Goal: Information Seeking & Learning: Learn about a topic

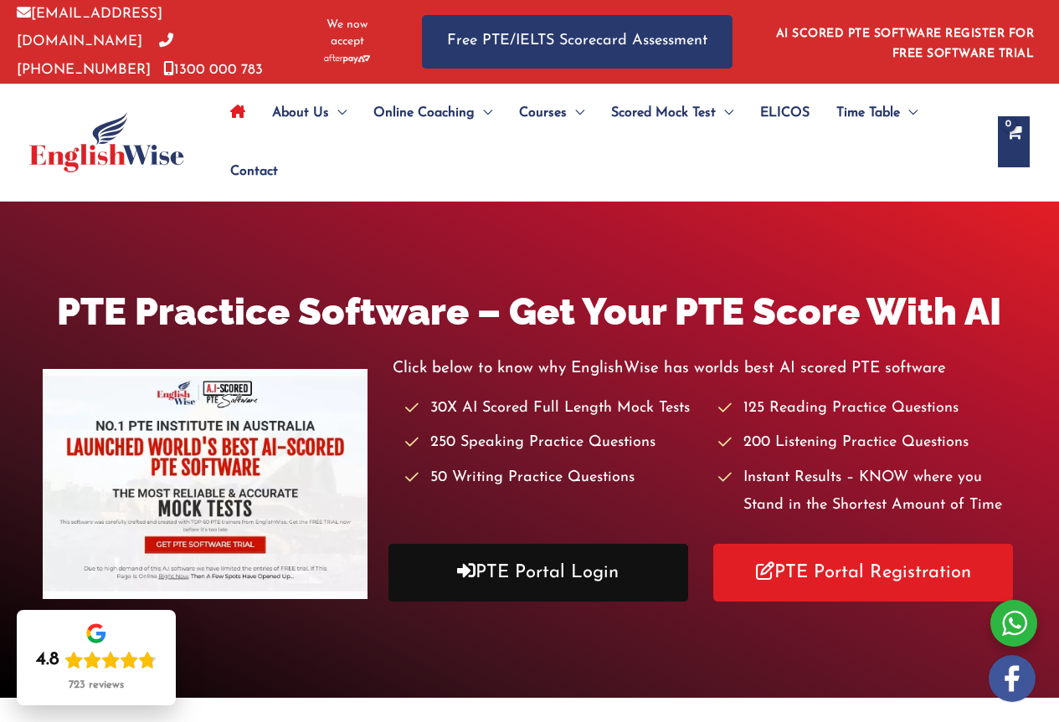
click at [540, 588] on link "PTE Portal Login" at bounding box center [538, 573] width 300 height 58
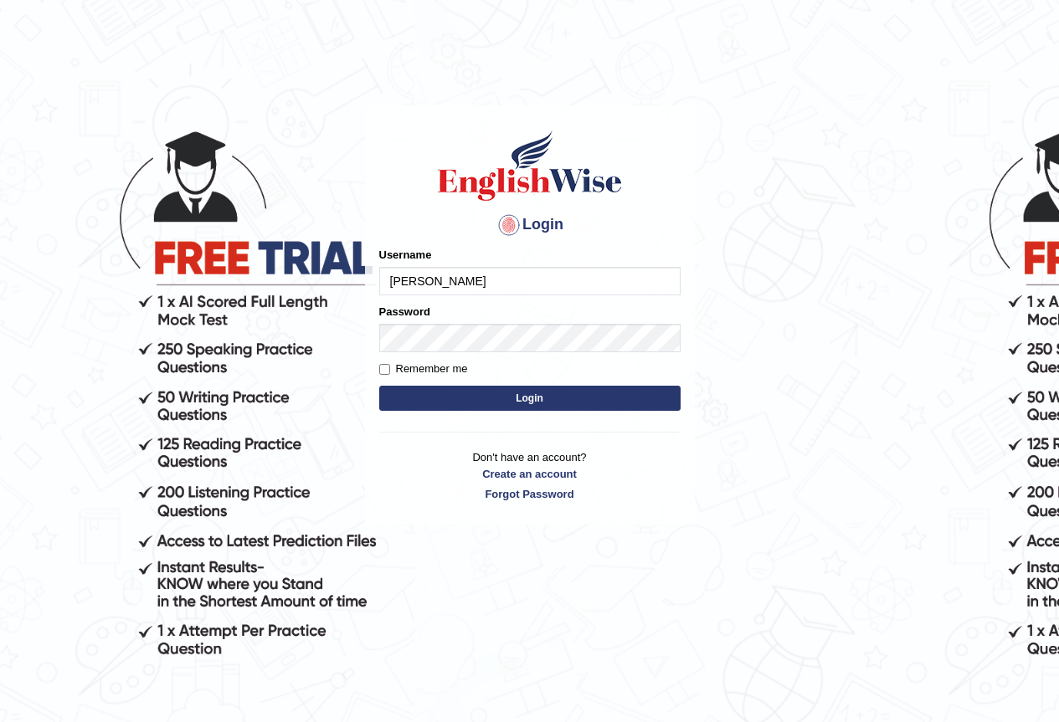
type input "reyad"
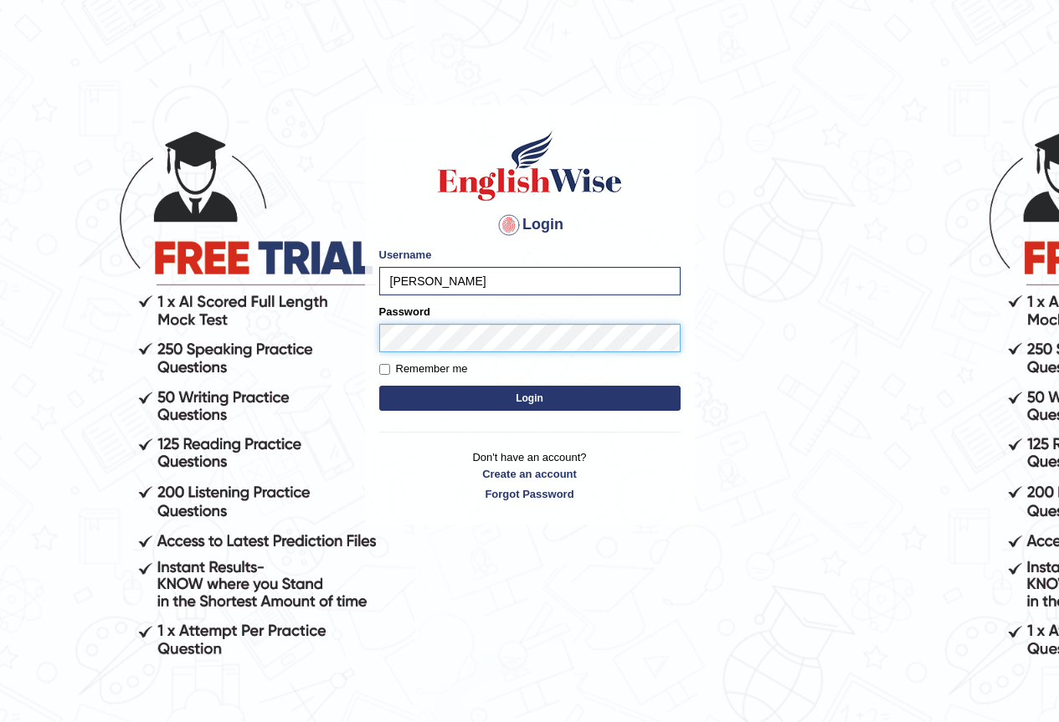
click at [379, 386] on button "Login" at bounding box center [529, 398] width 301 height 25
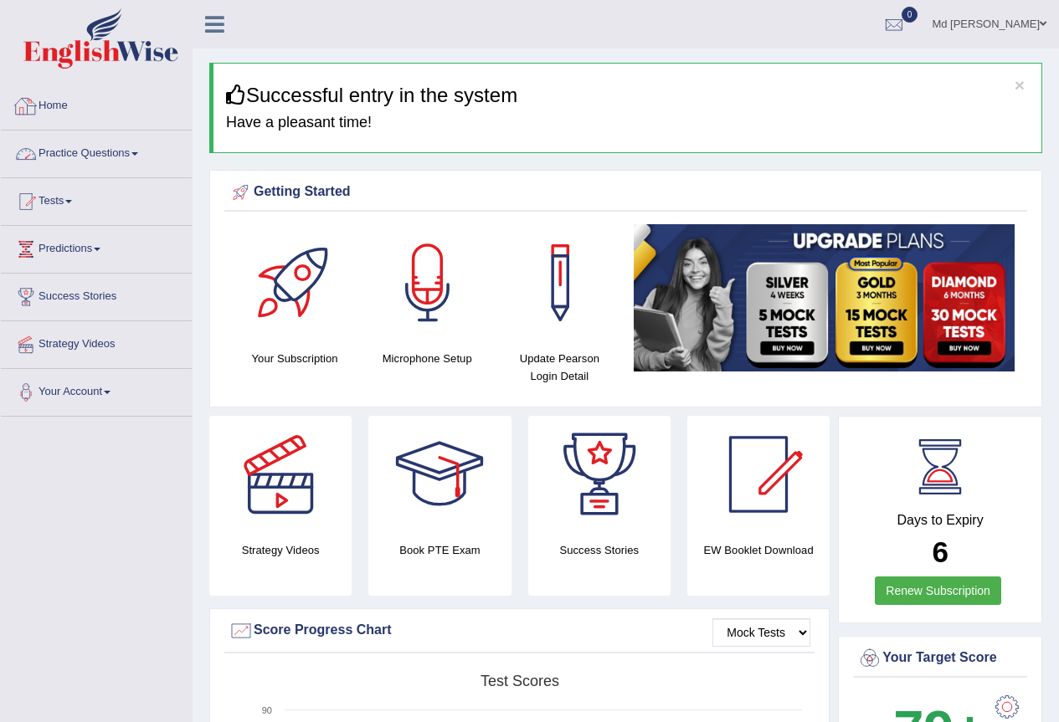
click at [64, 142] on link "Practice Questions" at bounding box center [96, 152] width 191 height 42
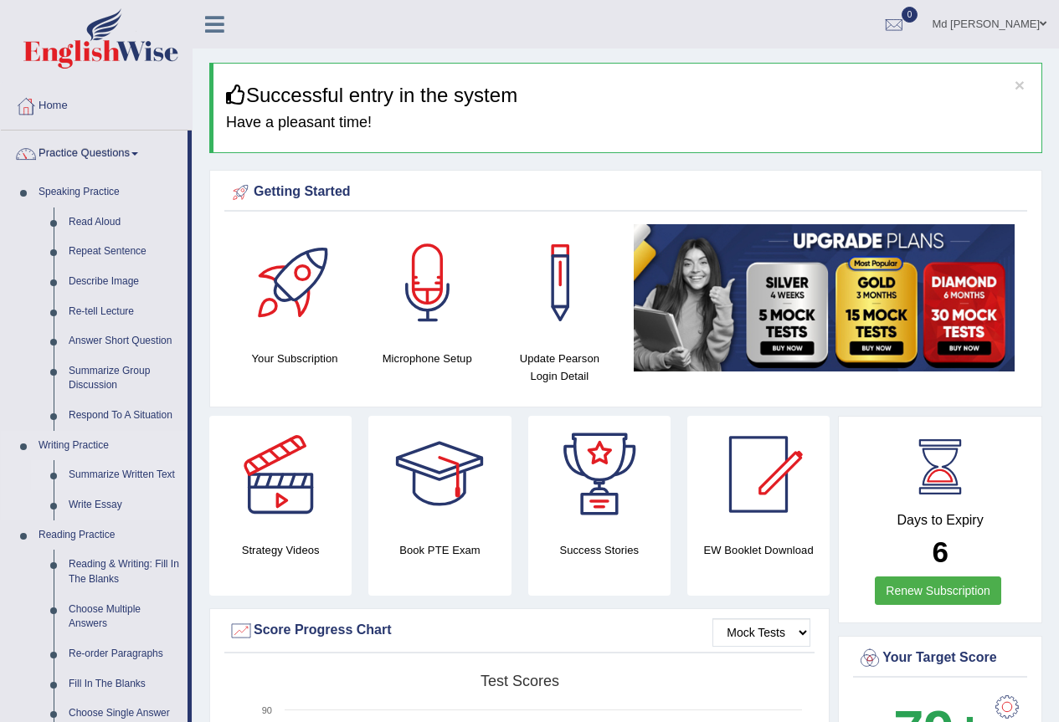
click at [138, 482] on link "Summarize Written Text" at bounding box center [124, 475] width 126 height 30
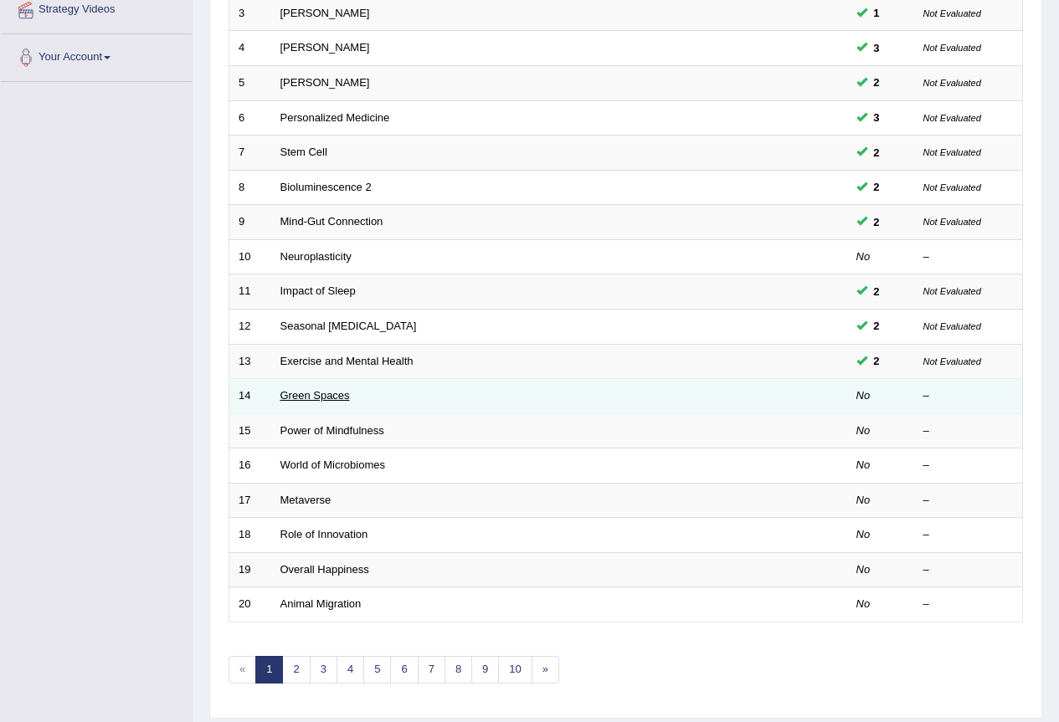
click at [305, 391] on link "Green Spaces" at bounding box center [314, 395] width 69 height 13
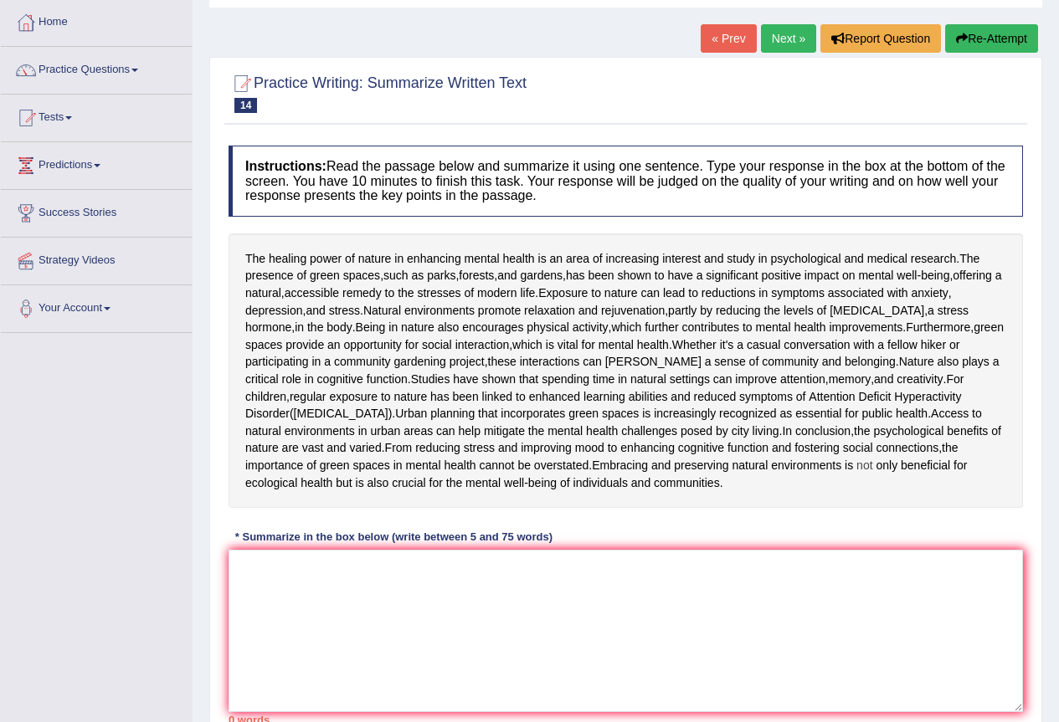
scroll to position [251, 0]
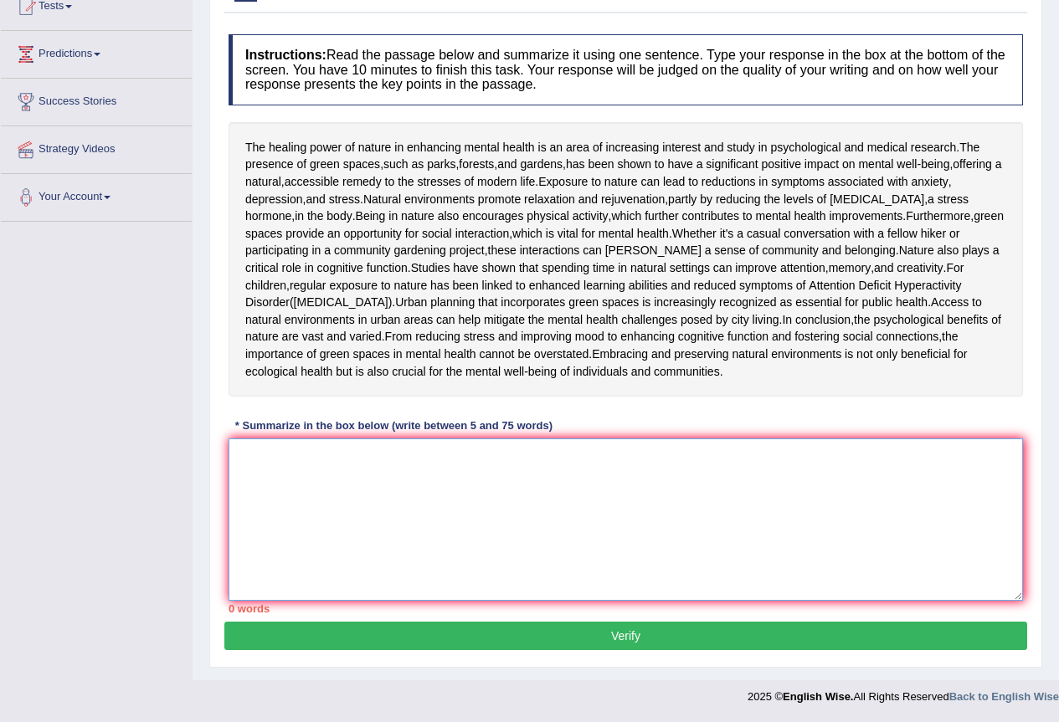
click at [372, 542] on textarea at bounding box center [626, 520] width 794 height 162
type textarea "The p"
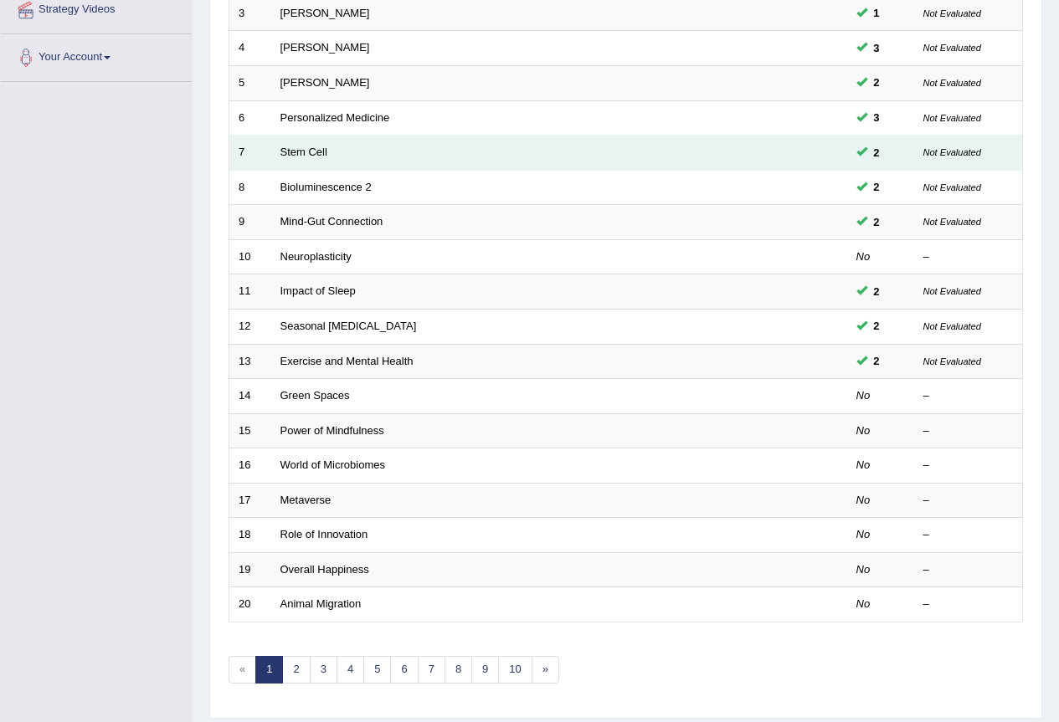
scroll to position [386, 0]
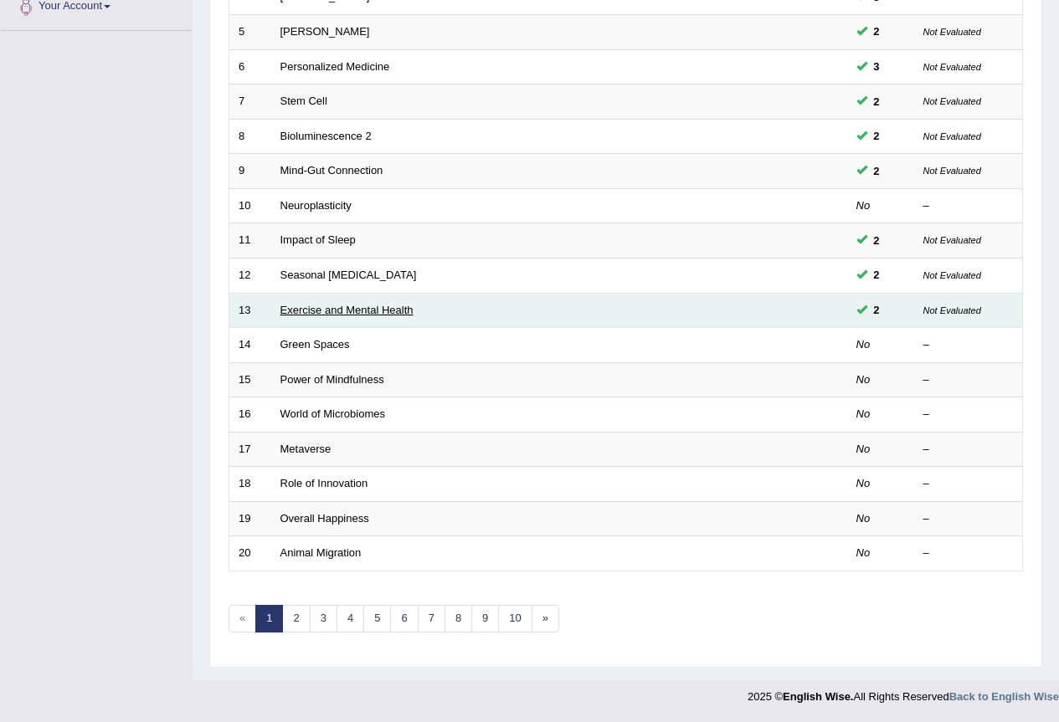
click at [350, 307] on link "Exercise and Mental Health" at bounding box center [346, 310] width 133 height 13
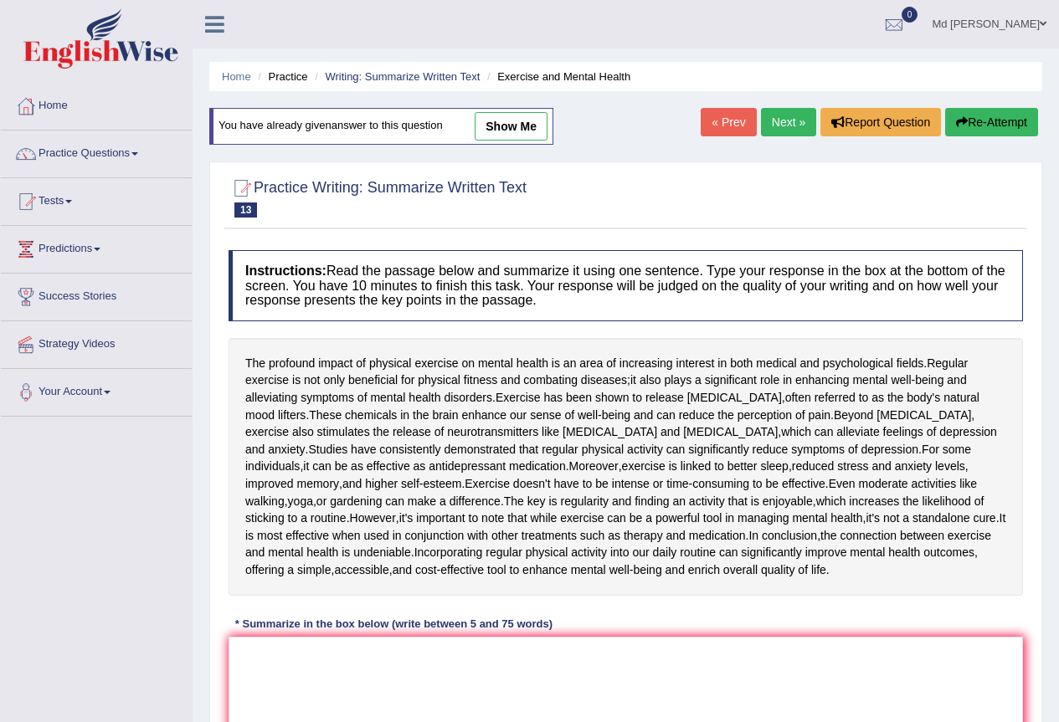
drag, startPoint x: 534, startPoint y: 109, endPoint x: 535, endPoint y: 118, distance: 9.2
click at [535, 111] on div "You have already given answer to this question show me" at bounding box center [381, 126] width 344 height 37
click at [532, 125] on link "show me" at bounding box center [511, 126] width 73 height 28
type textarea "The passage outlines the profound impact of physical exercise on mental health,…"
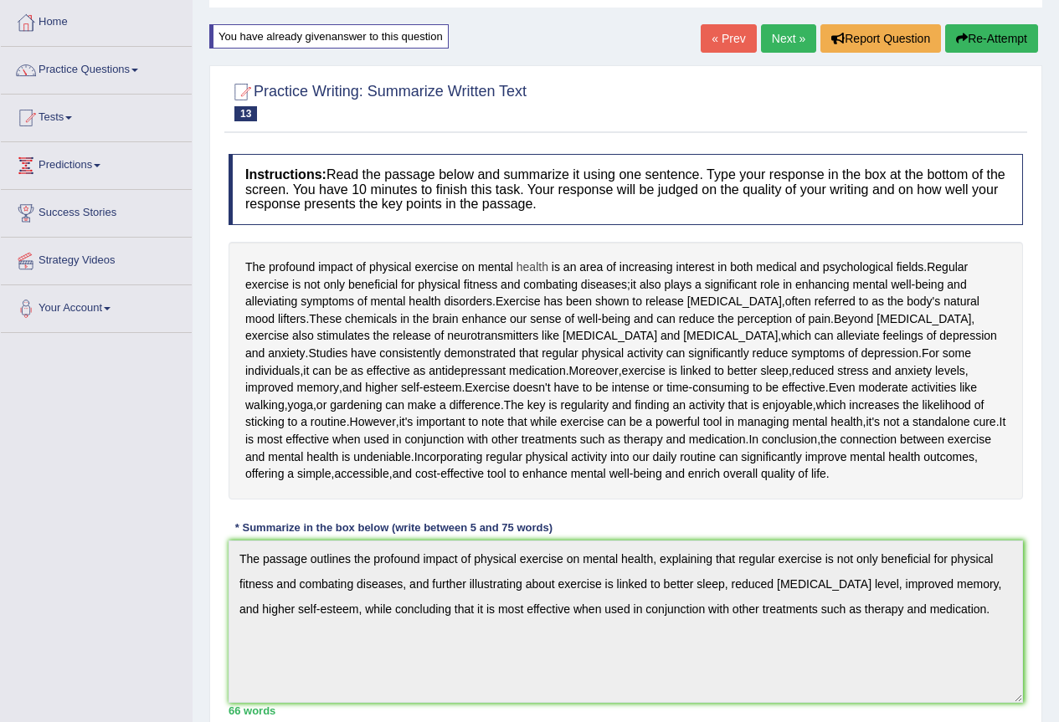
scroll to position [251, 0]
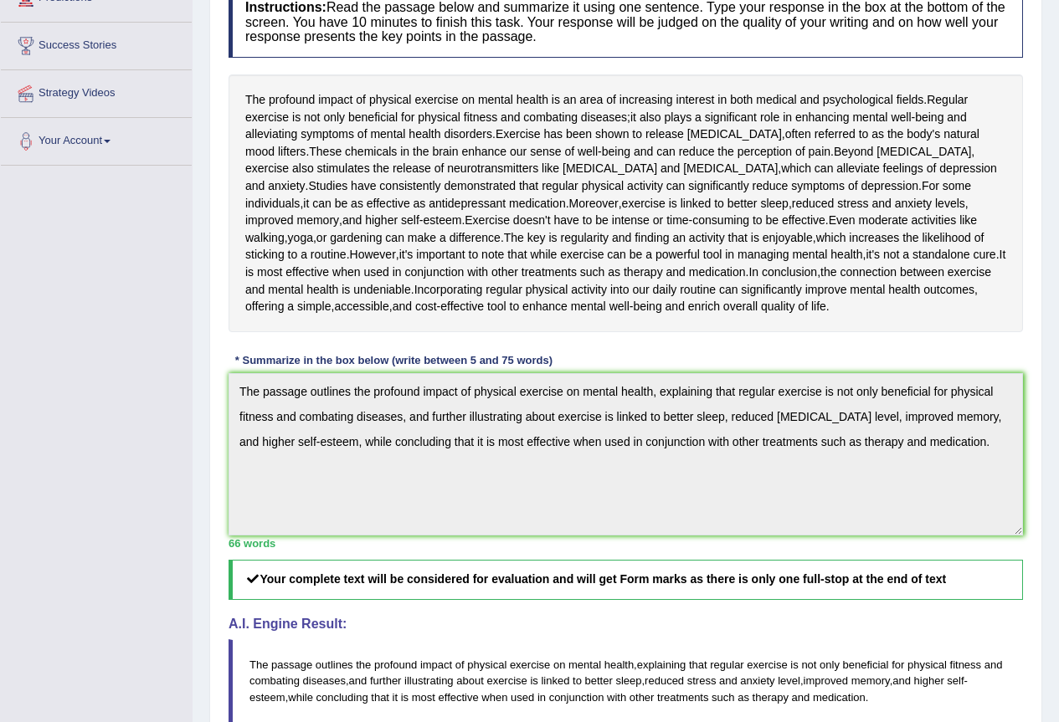
click at [1, 326] on div "Toggle navigation Home Practice Questions Speaking Practice Read Aloud Repeat S…" at bounding box center [529, 390] width 1059 height 1282
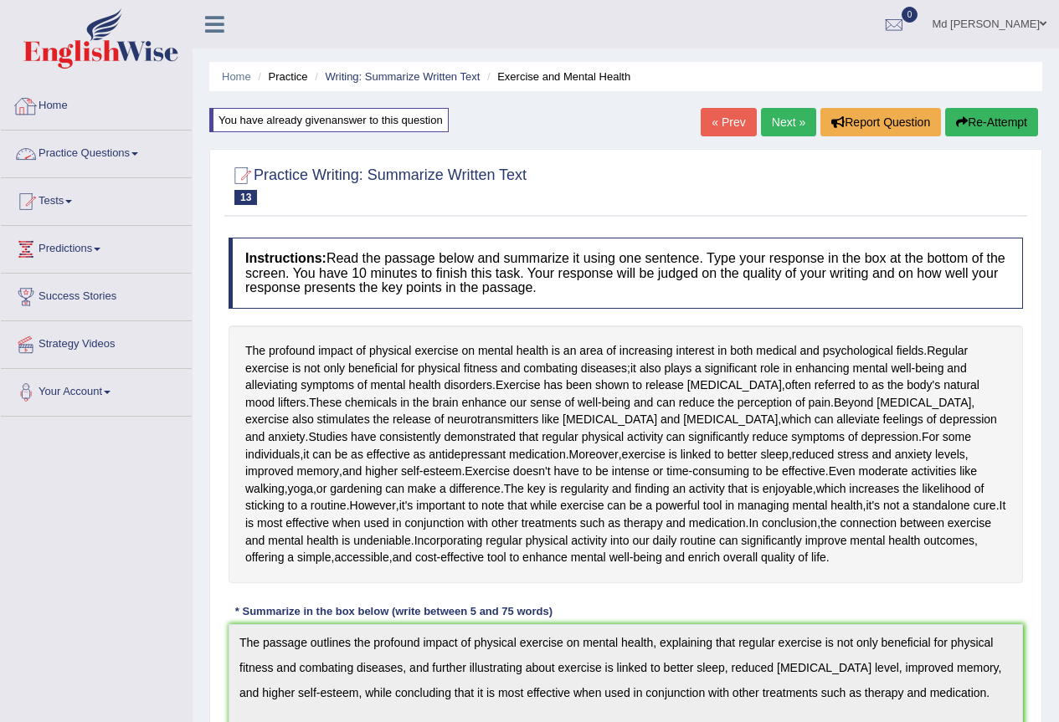
click at [785, 131] on link "Next »" at bounding box center [788, 122] width 55 height 28
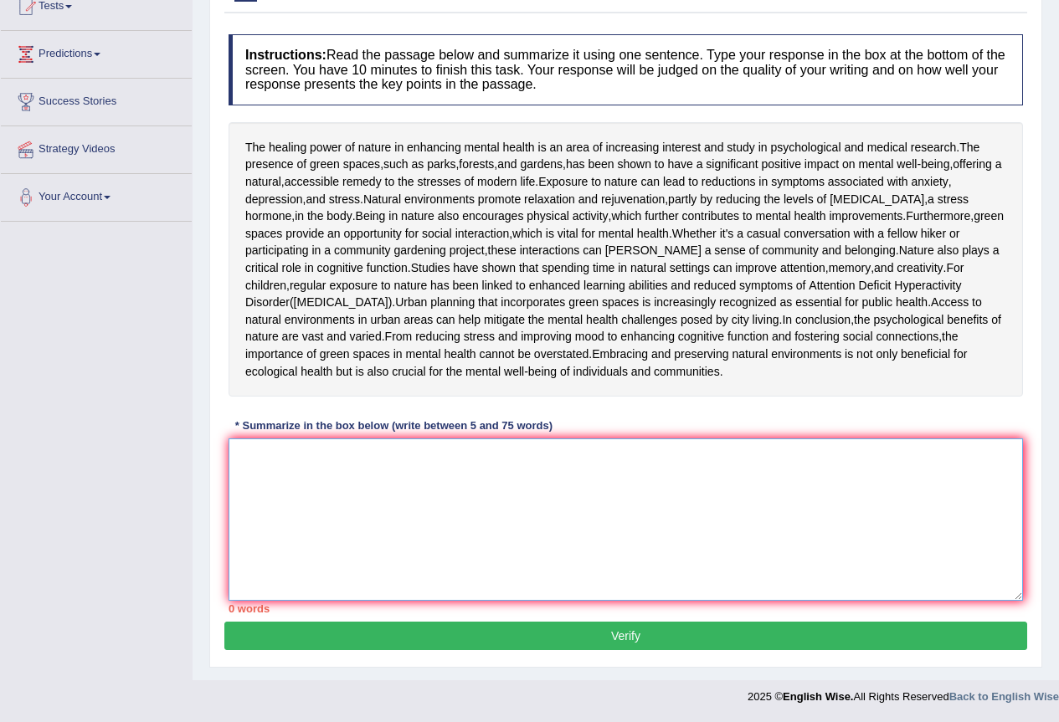
click at [512, 527] on textarea at bounding box center [626, 520] width 794 height 162
paste textarea "The passage outlines the profound impact of physical exercise on mental health,…"
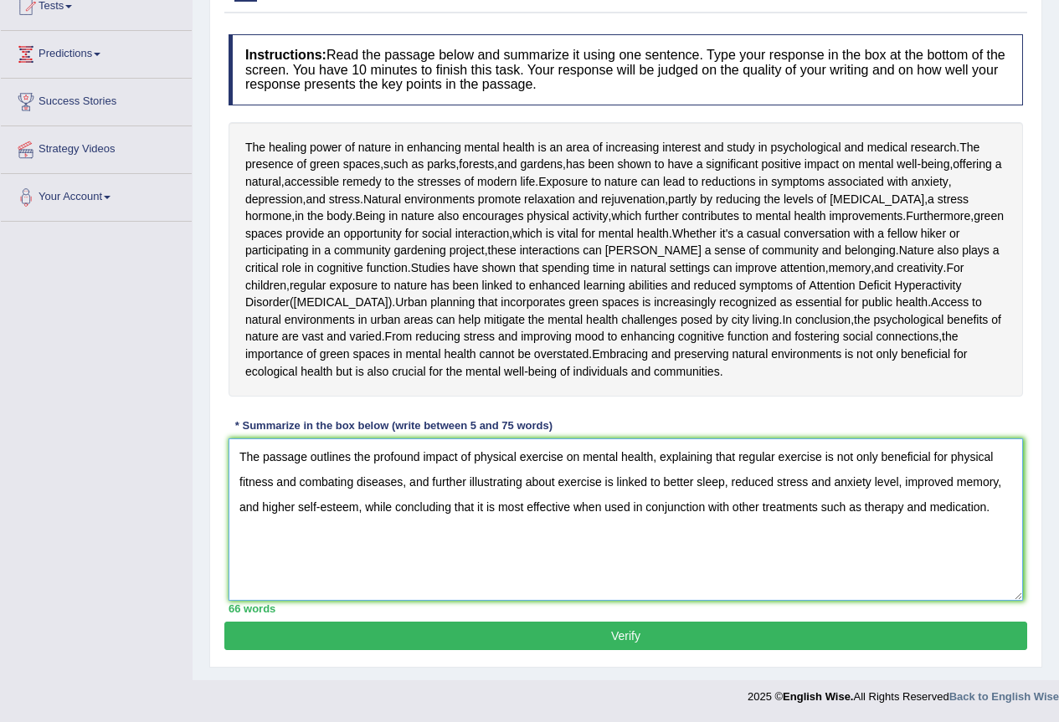
click at [649, 456] on textarea "The passage outlines the profound impact of physical exercise on mental health,…" at bounding box center [626, 520] width 794 height 162
click at [399, 476] on textarea "The passage outlines the the healing power of nature in enhancing mental health…" at bounding box center [626, 520] width 794 height 162
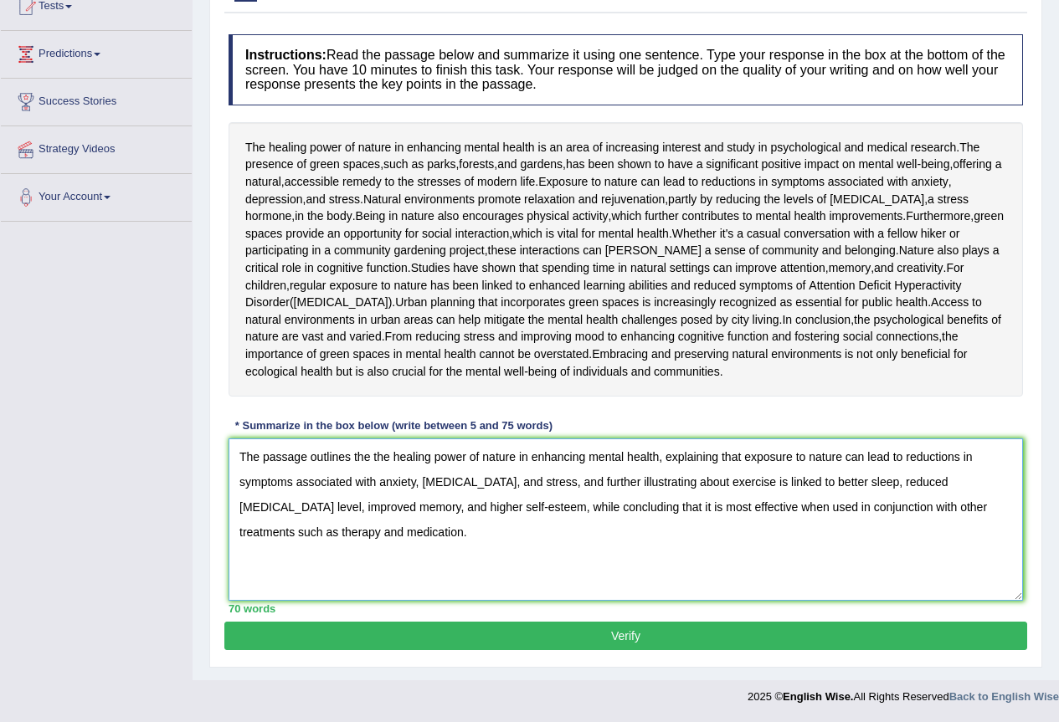
drag, startPoint x: 692, startPoint y: 480, endPoint x: 364, endPoint y: 509, distance: 329.5
click at [364, 509] on textarea "The passage outlines the the healing power of nature in enhancing mental health…" at bounding box center [626, 520] width 794 height 162
click at [622, 508] on textarea "The passage outlines the the healing power of nature in enhancing mental health…" at bounding box center [626, 520] width 794 height 162
drag, startPoint x: 616, startPoint y: 506, endPoint x: 589, endPoint y: 608, distance: 105.6
click at [573, 624] on div "Practice Writing: Summarize Written Text 14 Green Spaces Instructions: Read the…" at bounding box center [625, 307] width 833 height 722
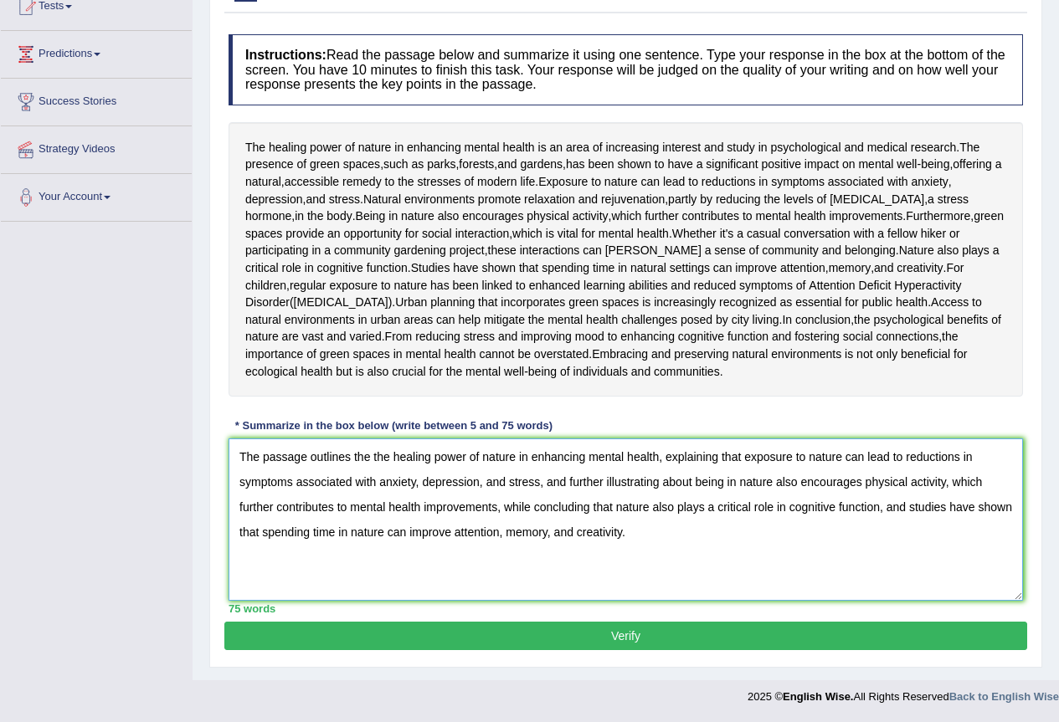
type textarea "The passage outlines the the healing power of nature in enhancing mental health…"
click at [577, 624] on button "Verify" at bounding box center [625, 636] width 803 height 28
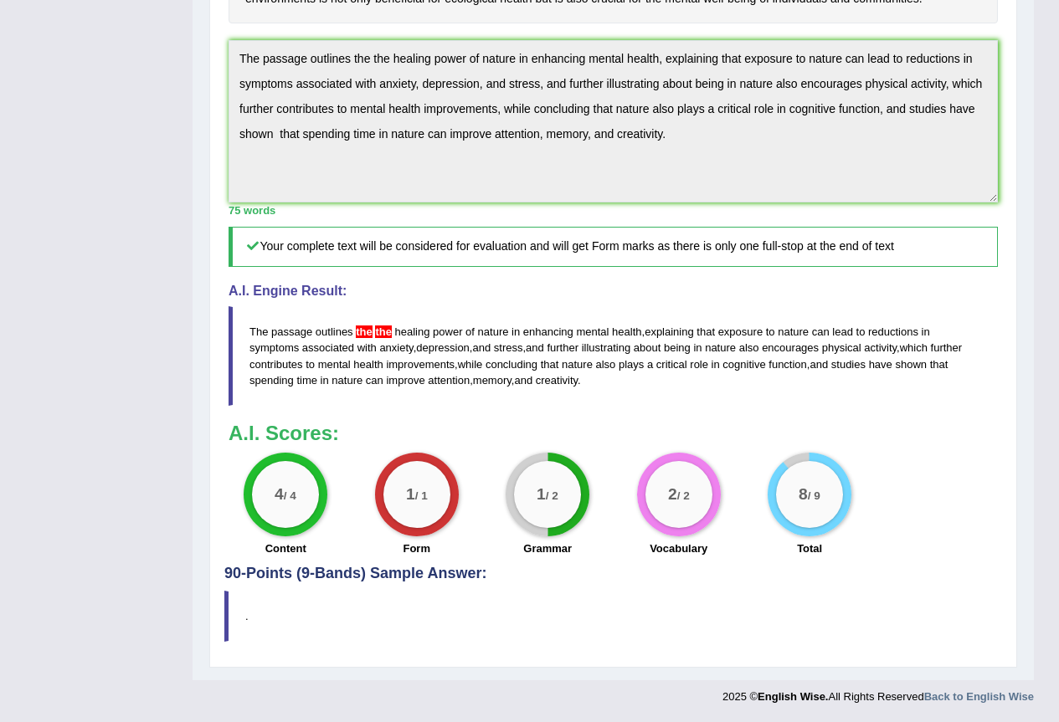
scroll to position [230, 0]
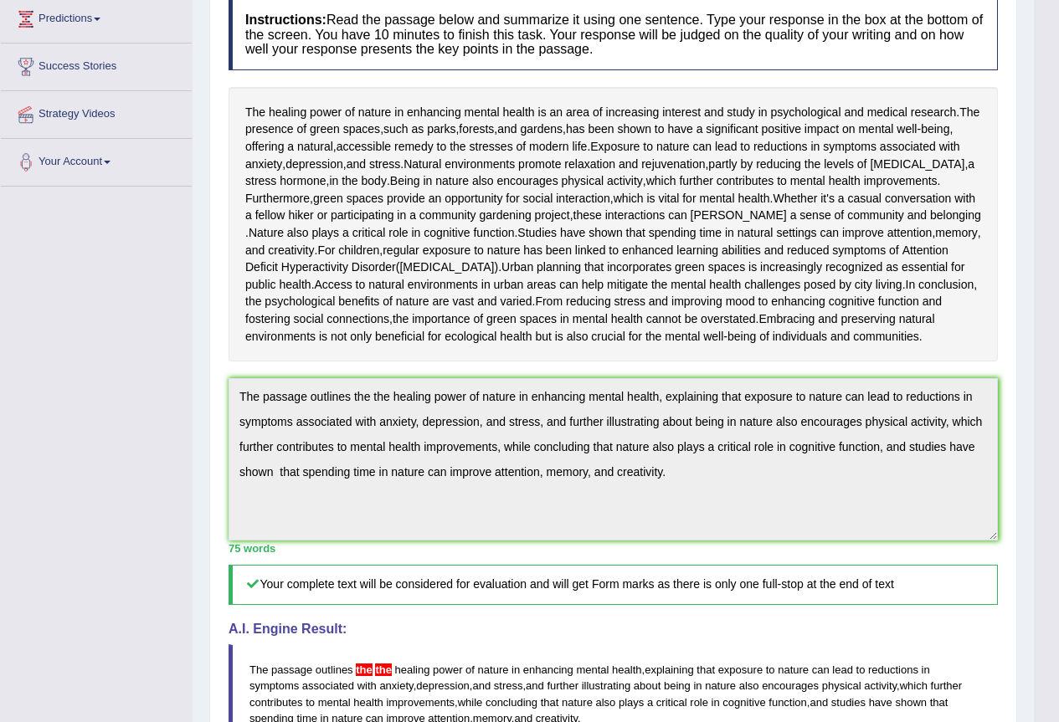
click at [0, 0] on html "Toggle navigation Home Practice Questions Speaking Practice Read Aloud Repeat S…" at bounding box center [529, 131] width 1059 height 722
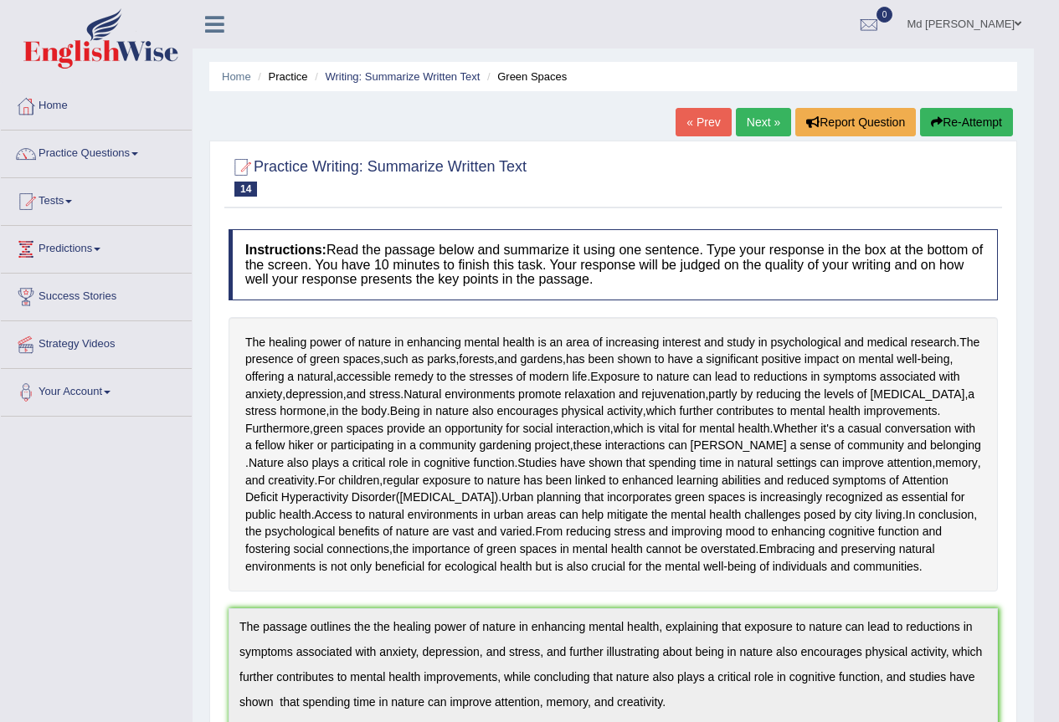
click at [979, 127] on button "Re-Attempt" at bounding box center [966, 122] width 93 height 28
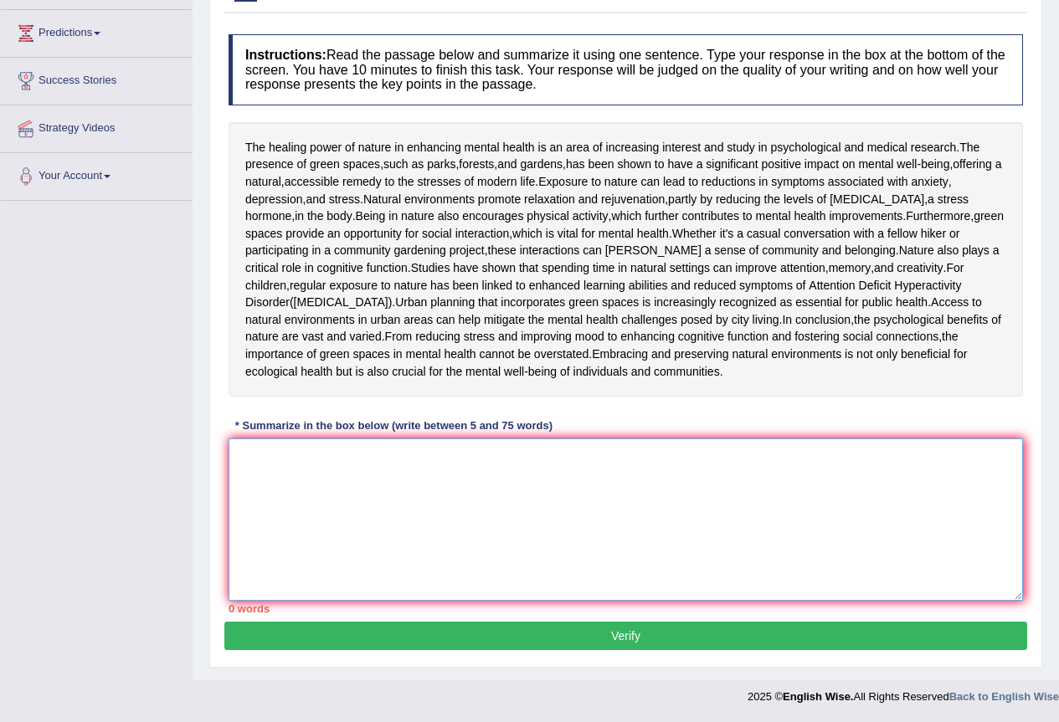
drag, startPoint x: 462, startPoint y: 544, endPoint x: 455, endPoint y: 540, distance: 8.6
click at [460, 544] on textarea at bounding box center [626, 520] width 794 height 162
paste textarea "The passage outlines the the healing power of nature in enhancing mental health…"
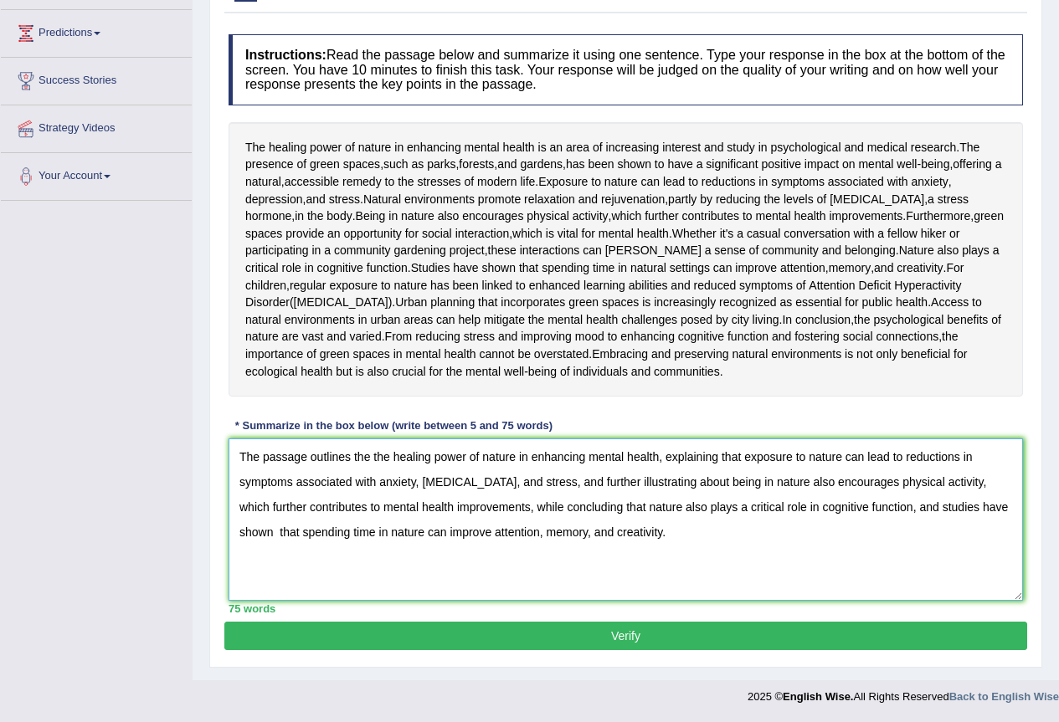
click at [393, 445] on textarea "The passage outlines the the healing power of nature in enhancing mental health…" at bounding box center [626, 520] width 794 height 162
type textarea "The passage outlines the healing power of nature in enhancing mental health, ex…"
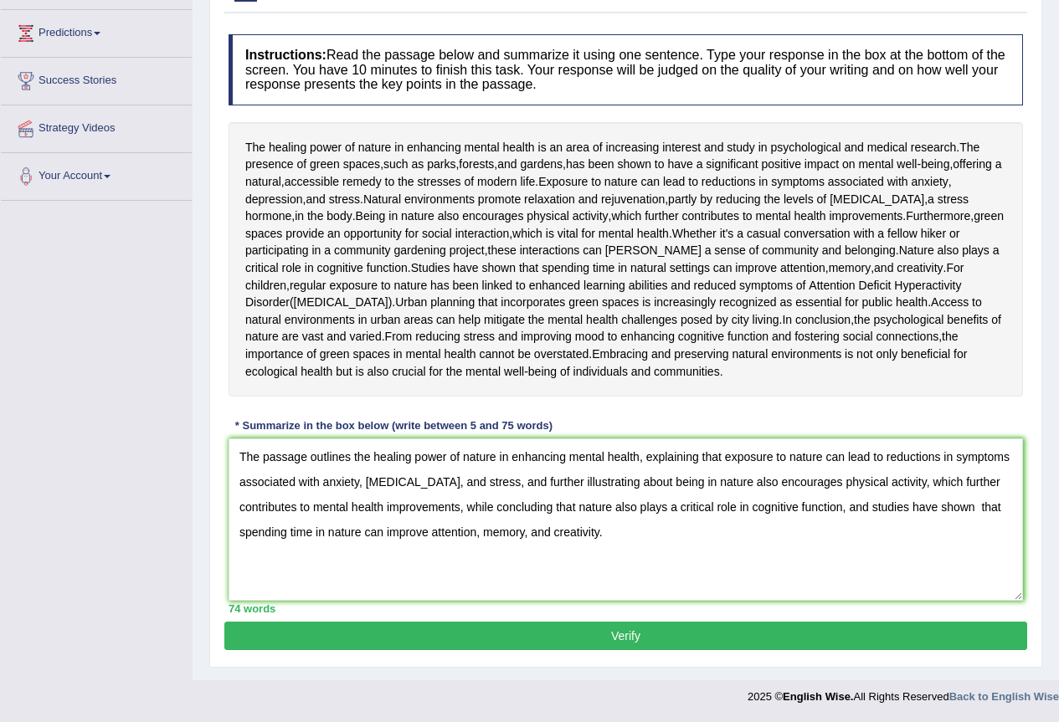
click at [588, 633] on button "Verify" at bounding box center [625, 636] width 803 height 28
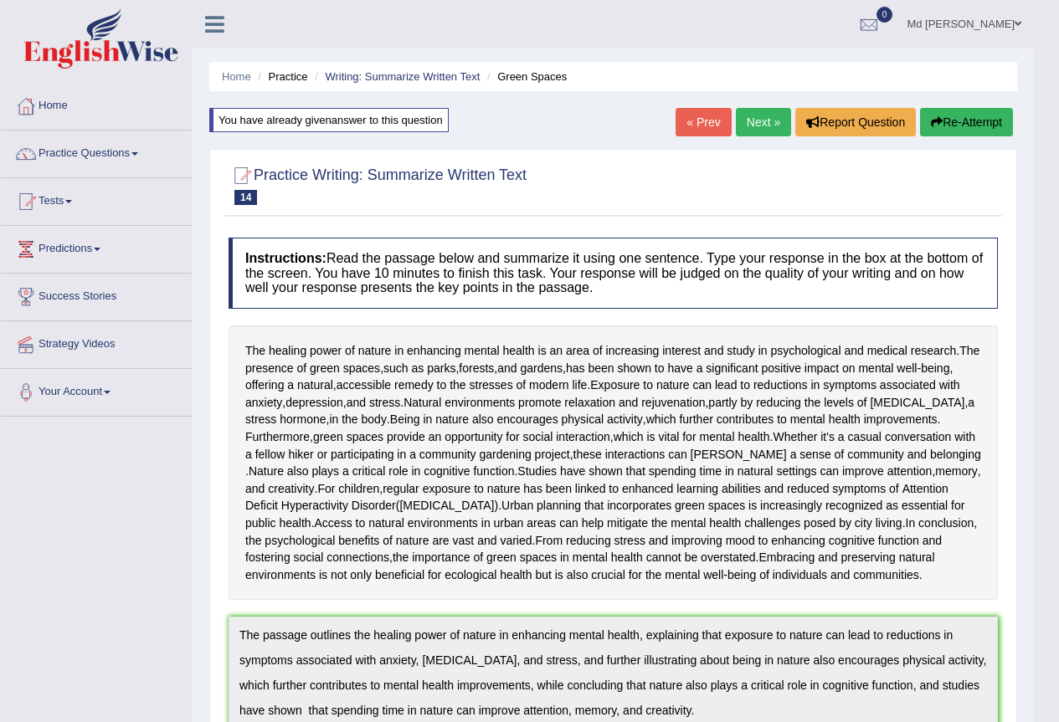
click at [0, 0] on html "Toggle navigation Home Practice Questions Speaking Practice Read Aloud Repeat S…" at bounding box center [529, 361] width 1059 height 722
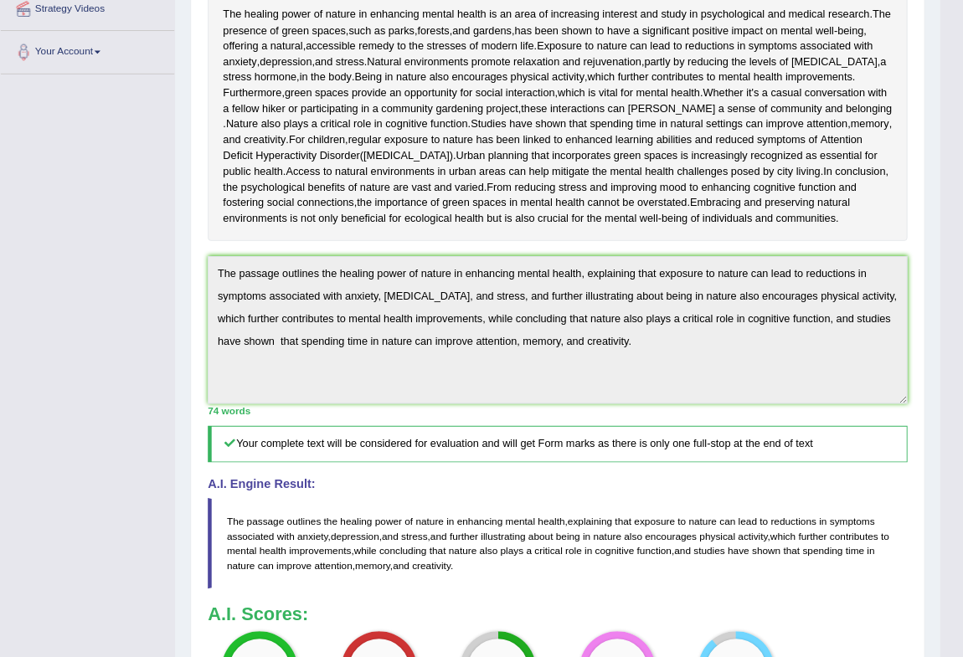
scroll to position [106, 0]
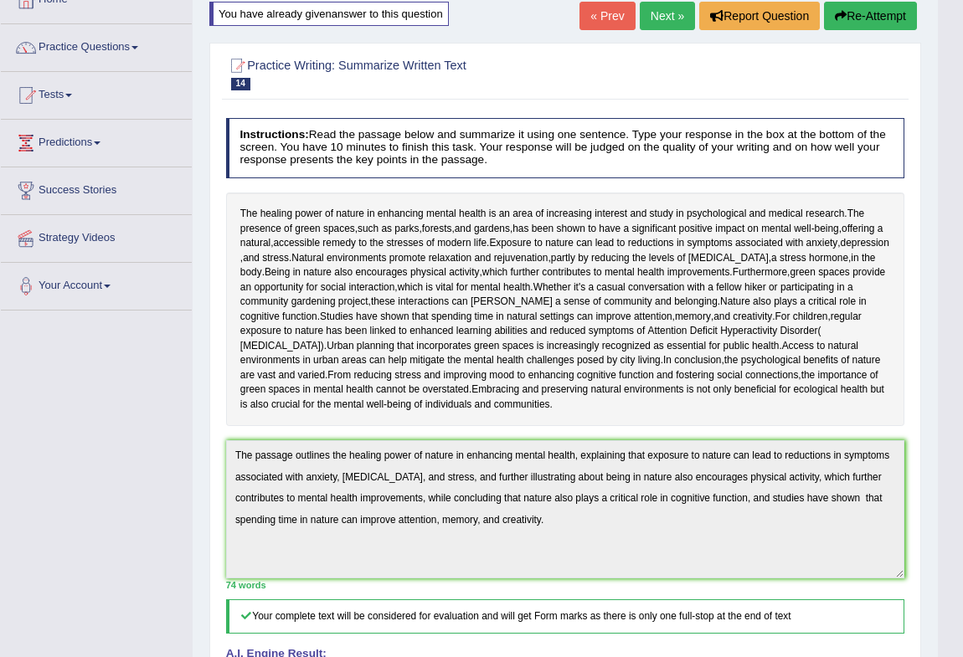
click at [847, 10] on button "Re-Attempt" at bounding box center [870, 16] width 93 height 28
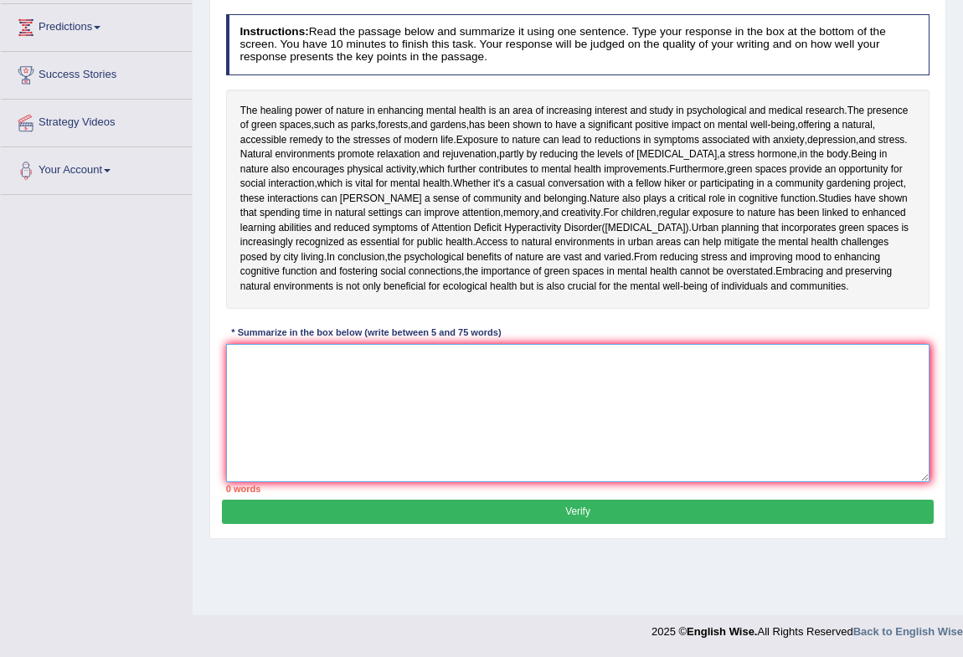
drag, startPoint x: 383, startPoint y: 434, endPoint x: 376, endPoint y: 428, distance: 9.5
click at [381, 434] on textarea at bounding box center [578, 413] width 704 height 138
paste textarea "The passage outlines the healing power of nature in enhancing mental health, ex…"
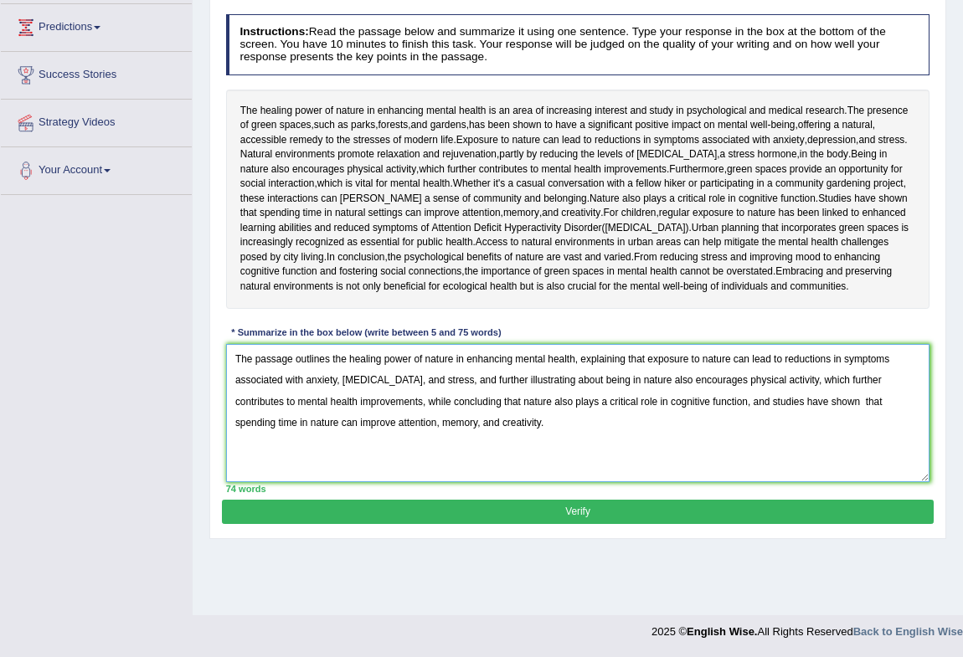
click at [352, 420] on textarea "The passage outlines the healing power of nature in enhancing mental health, ex…" at bounding box center [578, 413] width 704 height 138
type textarea "The passage outlines healing power of nature in enhancing mental health, explai…"
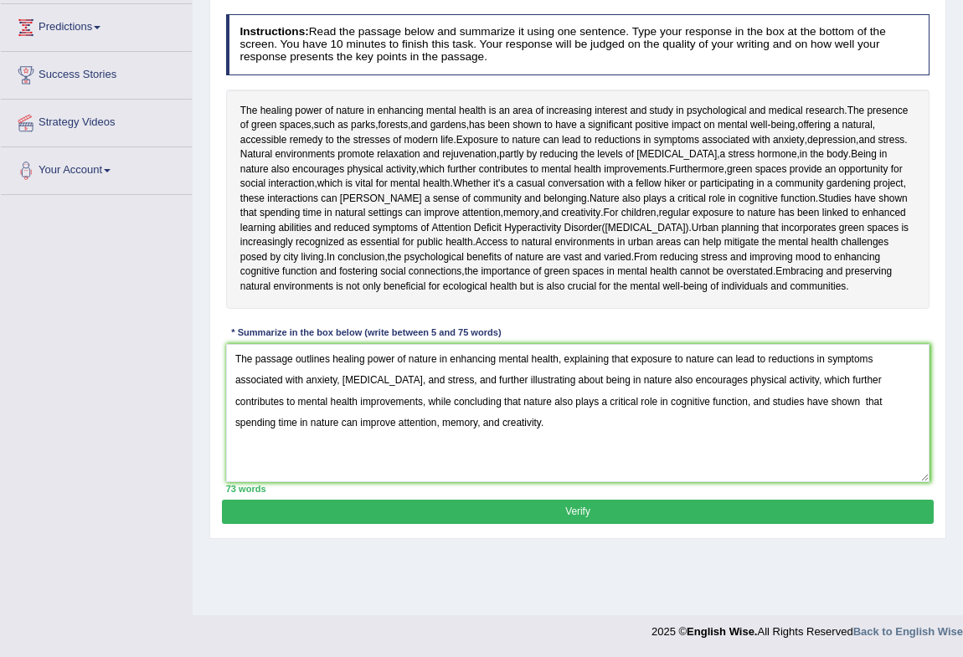
click at [296, 524] on button "Verify" at bounding box center [577, 512] width 711 height 24
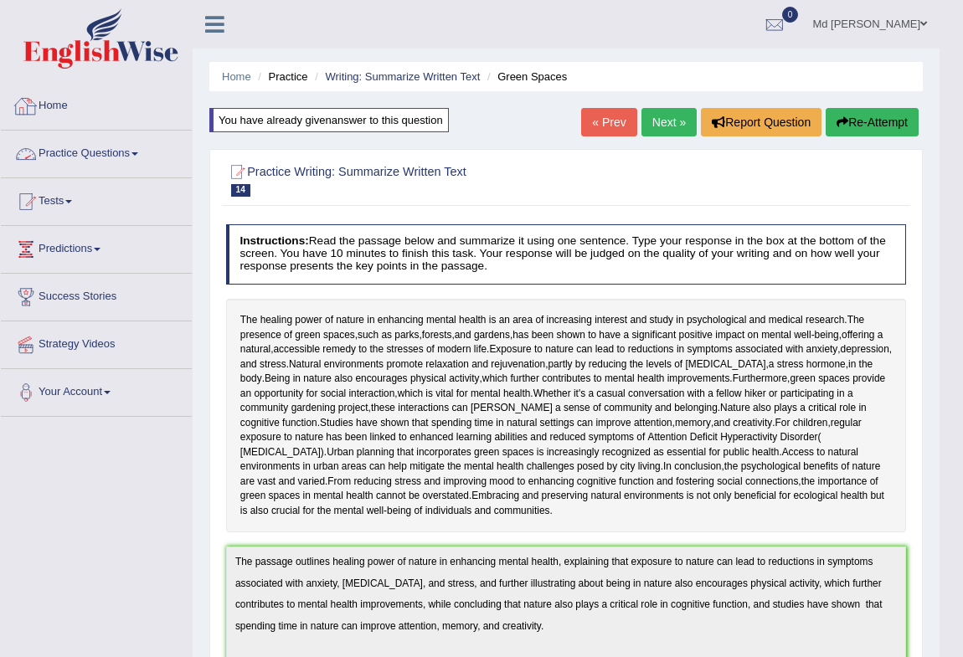
click at [134, 157] on link "Practice Questions" at bounding box center [96, 152] width 191 height 42
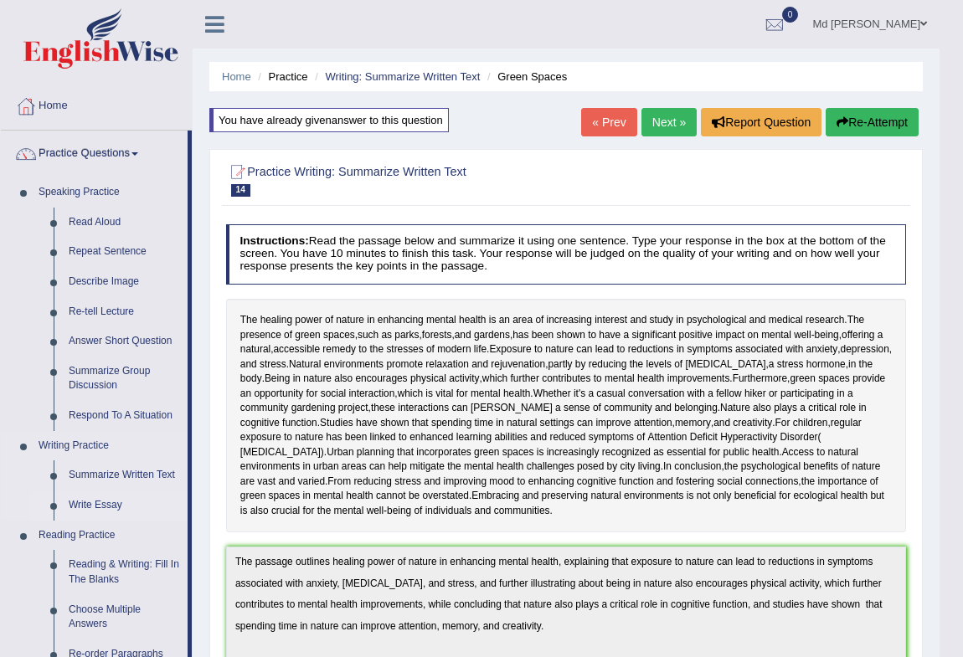
click at [105, 494] on link "Write Essay" at bounding box center [124, 506] width 126 height 30
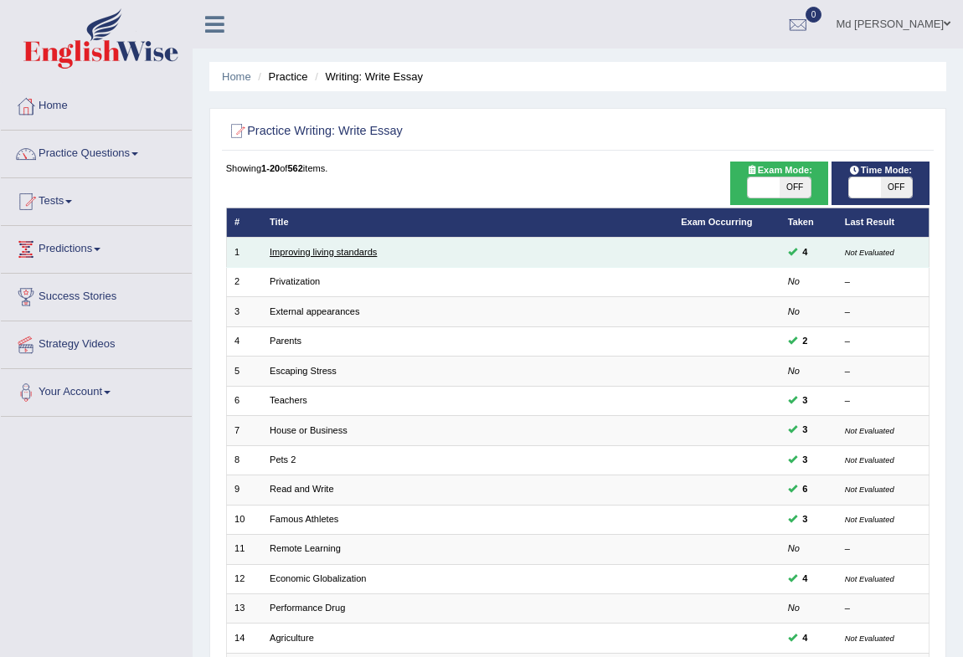
click at [322, 254] on link "Improving living standards" at bounding box center [323, 252] width 107 height 10
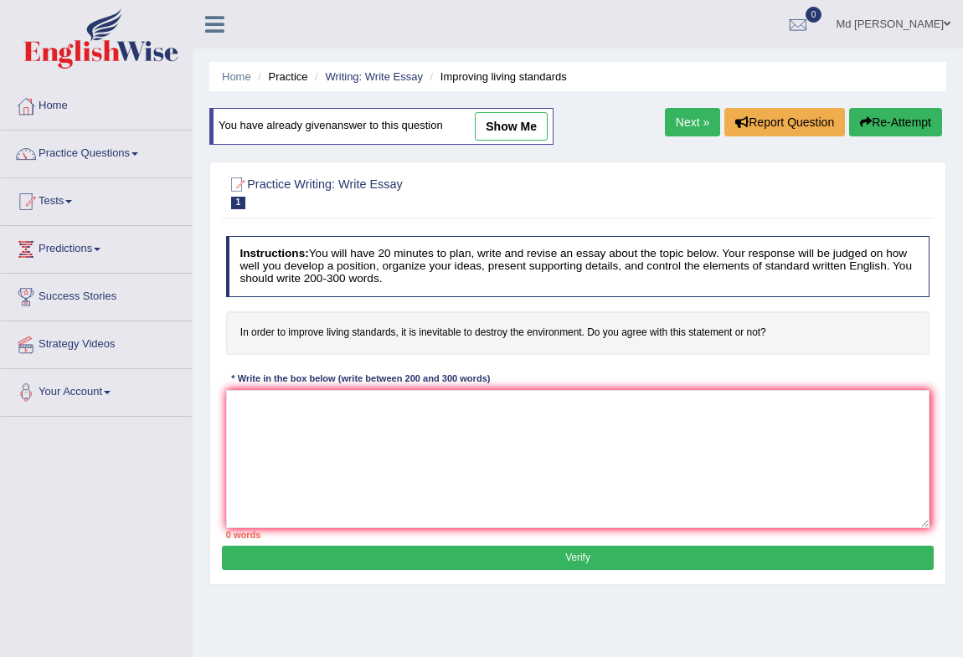
click at [514, 136] on link "show me" at bounding box center [511, 126] width 73 height 28
type textarea "The increasing influence of (topic name) on our lives has ignited numerous disc…"
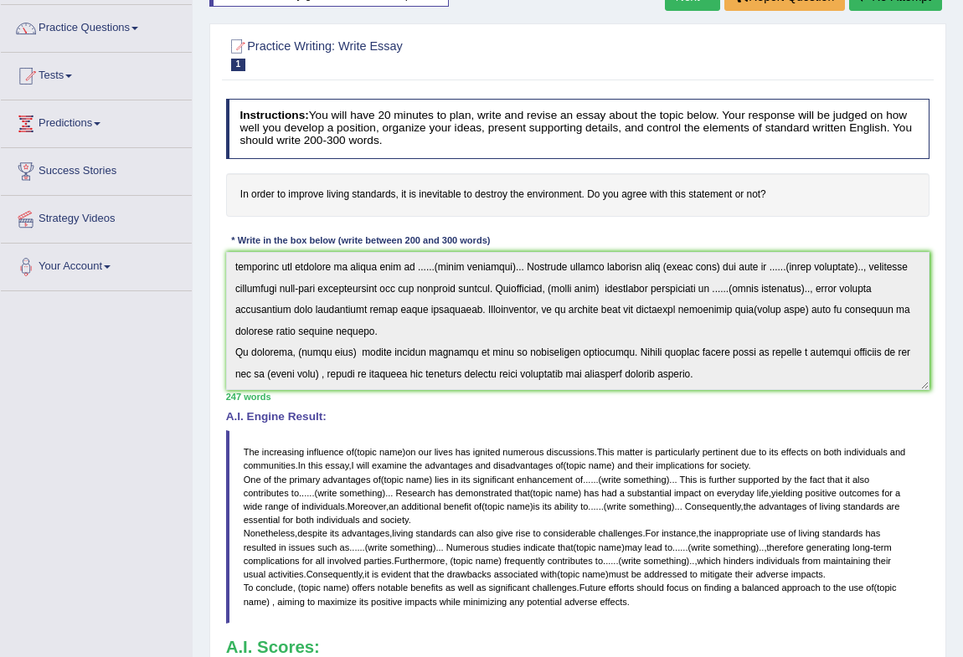
scroll to position [369, 0]
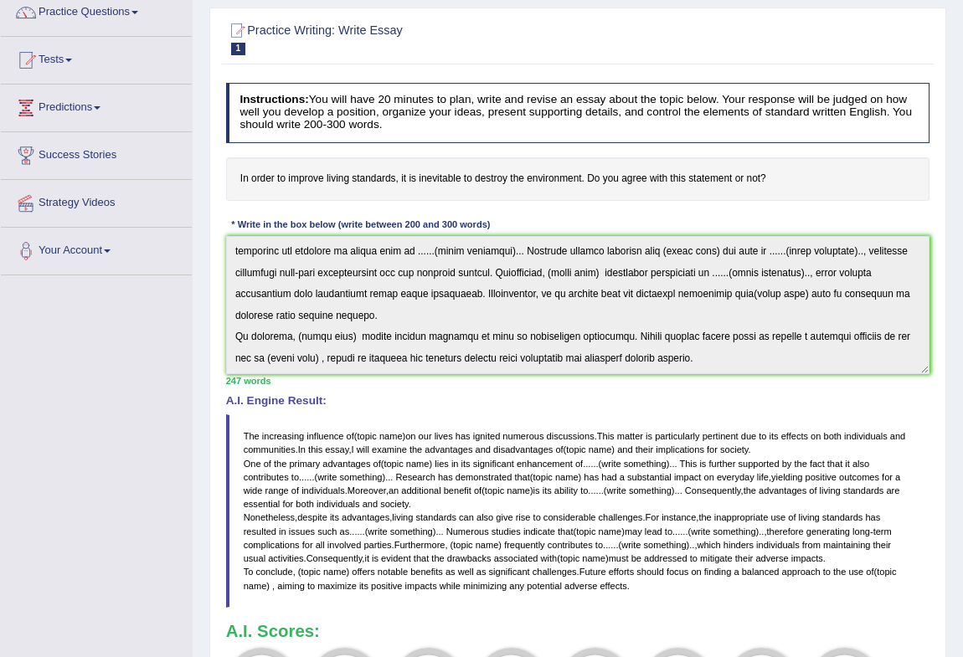
scroll to position [0, 0]
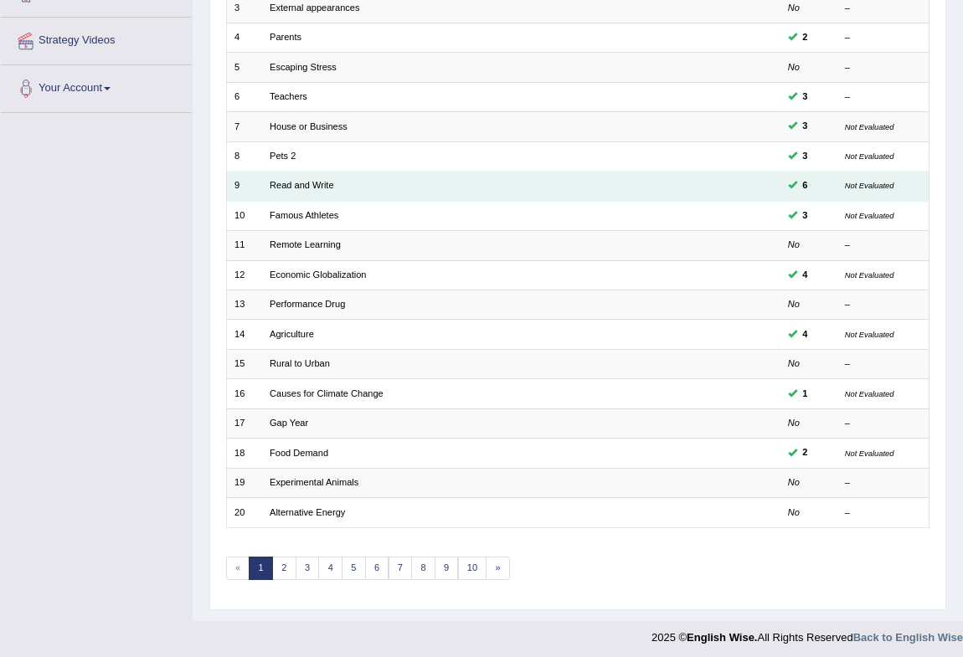
scroll to position [309, 0]
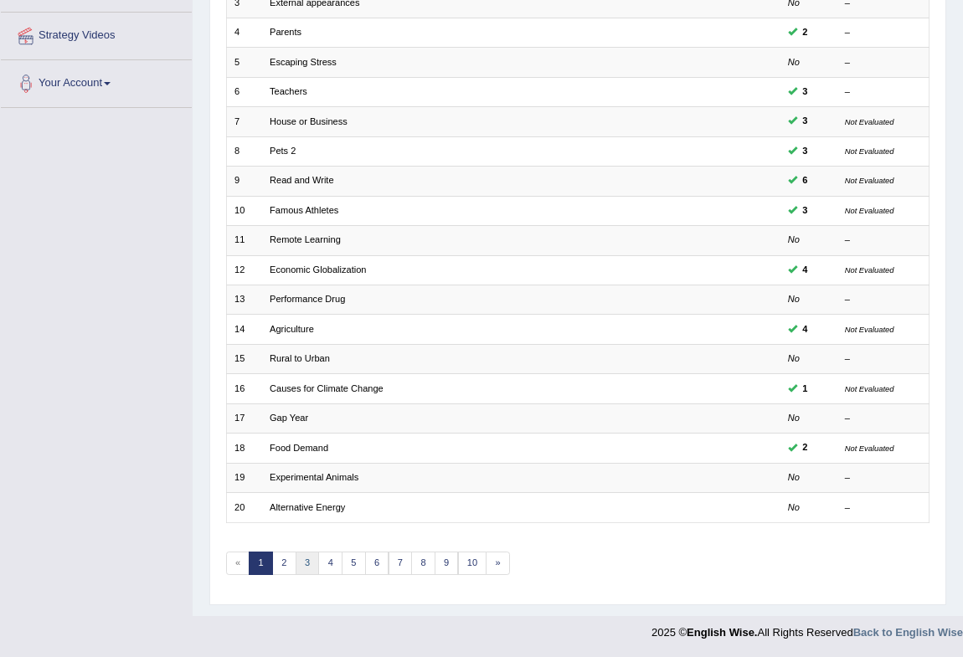
click at [315, 562] on link "3" at bounding box center [308, 563] width 24 height 23
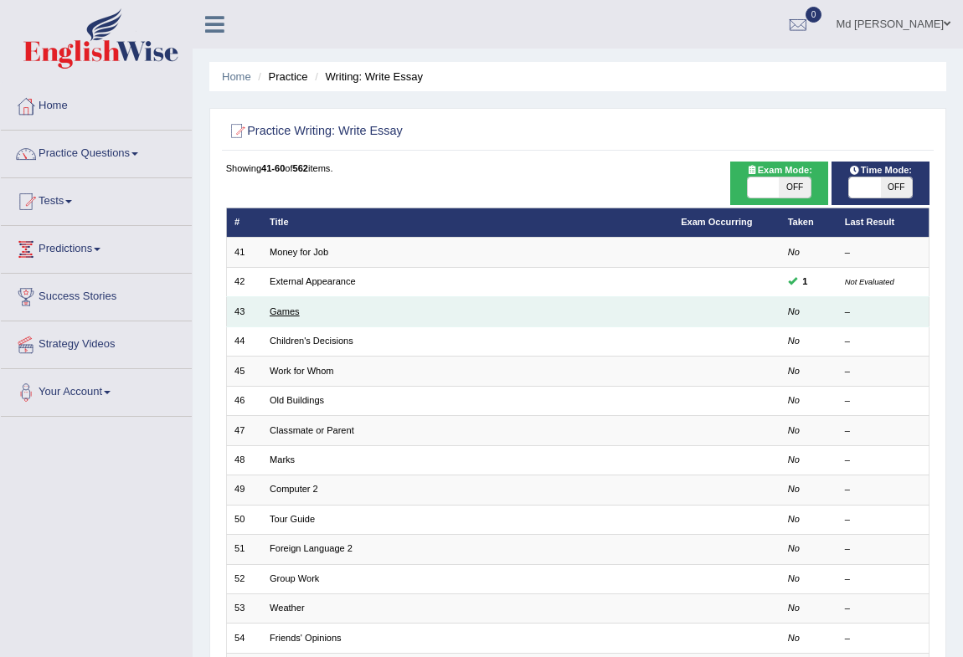
click at [286, 310] on link "Games" at bounding box center [285, 311] width 30 height 10
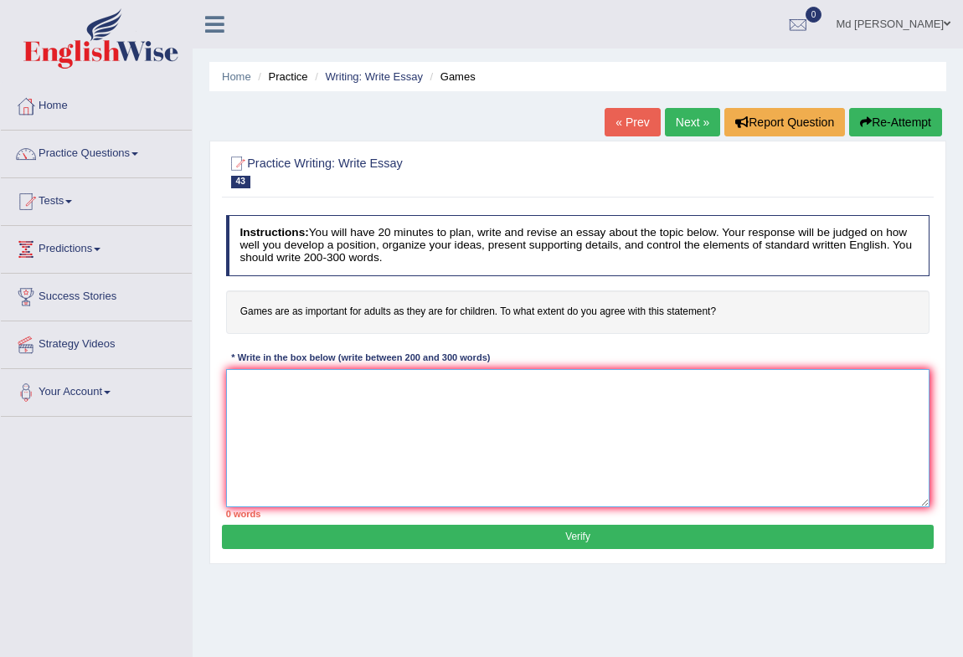
click at [340, 398] on textarea at bounding box center [578, 438] width 704 height 138
paste textarea "The increasing influence of (topic name) on our lives has ignited numerous disc…"
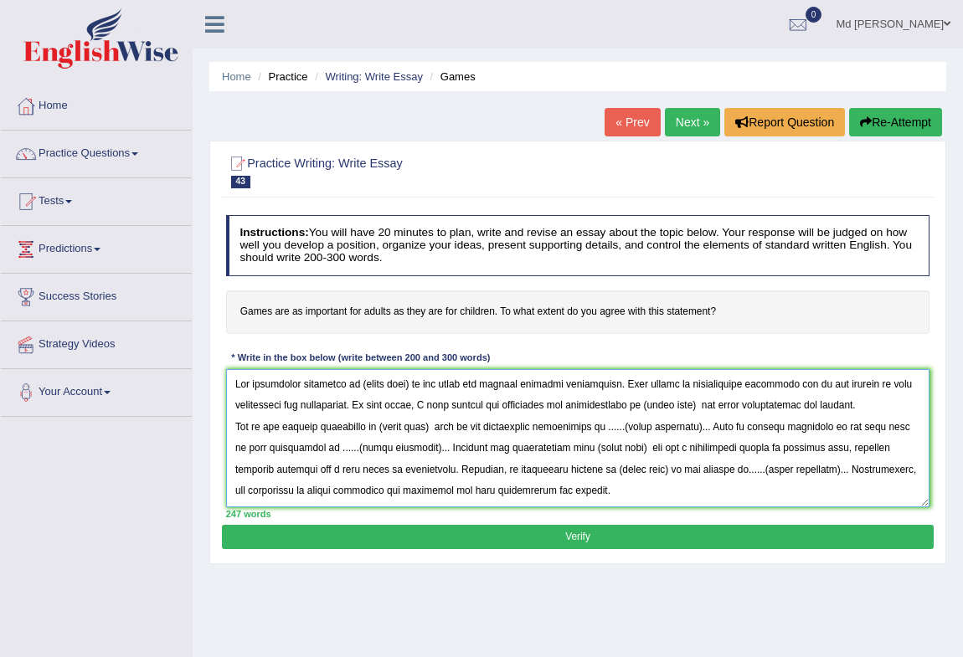
click at [412, 384] on textarea at bounding box center [578, 438] width 704 height 138
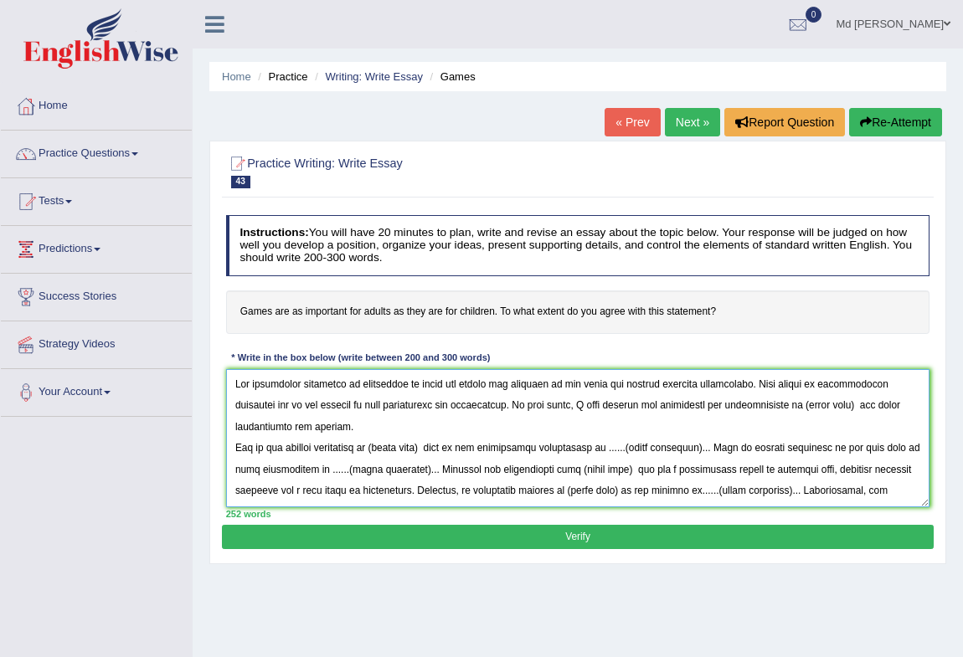
click at [863, 403] on textarea at bounding box center [578, 438] width 704 height 138
click at [440, 442] on textarea at bounding box center [578, 438] width 704 height 138
click at [445, 446] on textarea at bounding box center [578, 438] width 704 height 138
click at [681, 446] on textarea at bounding box center [578, 438] width 704 height 138
click at [540, 470] on textarea at bounding box center [578, 438] width 704 height 138
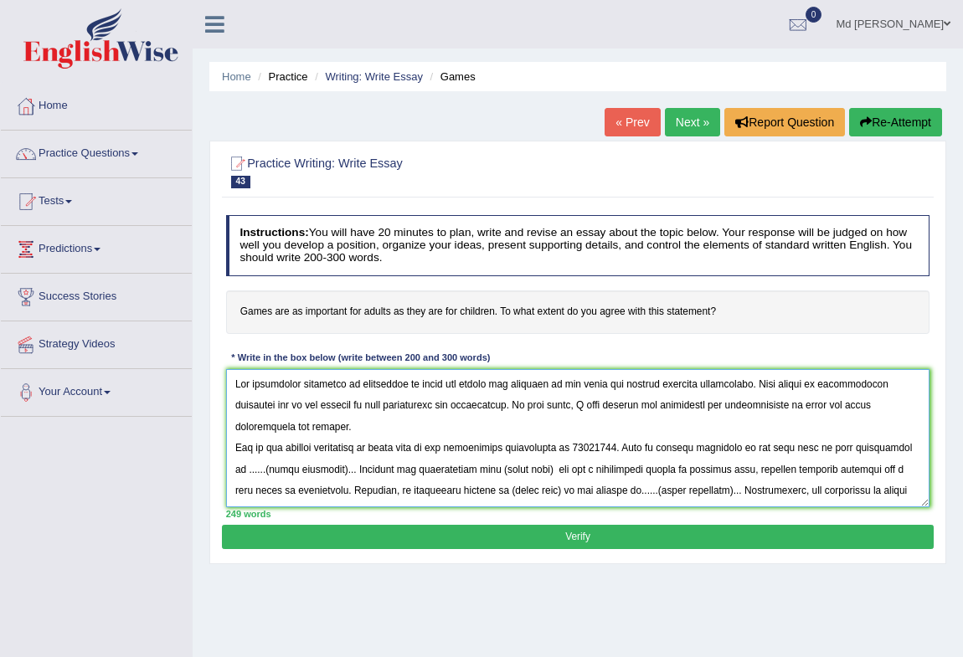
click at [545, 469] on textarea at bounding box center [578, 438] width 704 height 138
click at [625, 445] on textarea at bounding box center [578, 438] width 704 height 138
click at [569, 471] on textarea at bounding box center [578, 438] width 704 height 138
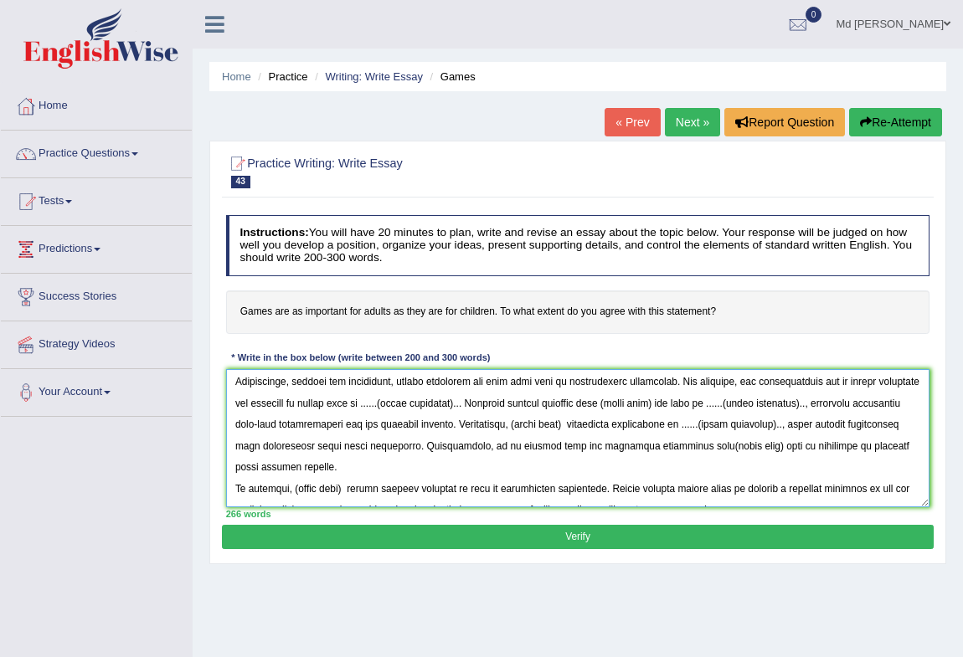
scroll to position [89, 0]
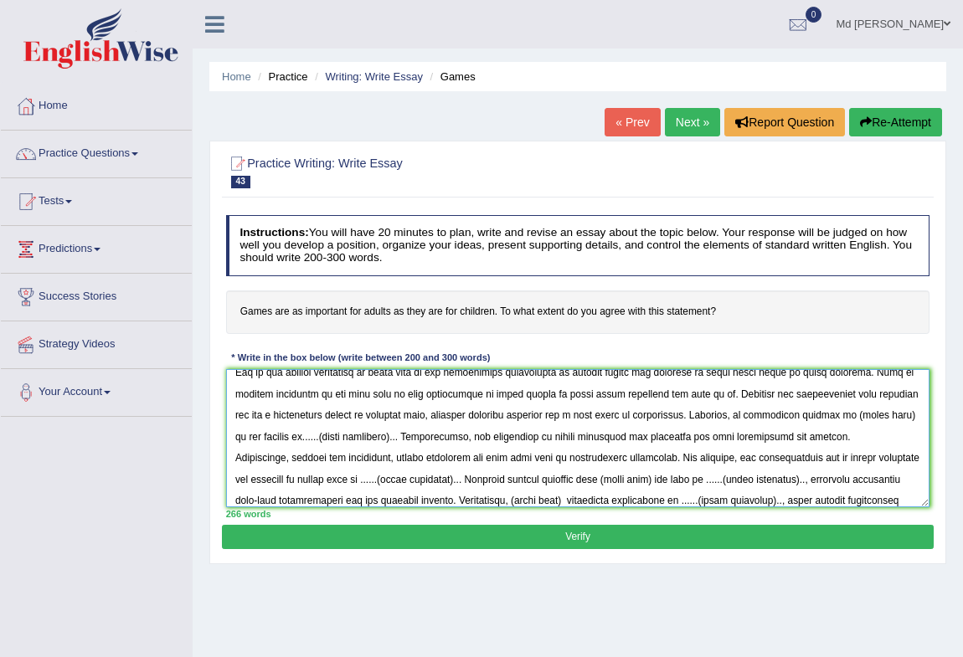
click at [368, 436] on textarea at bounding box center [578, 438] width 704 height 138
click at [881, 412] on textarea at bounding box center [578, 438] width 704 height 138
click at [881, 409] on textarea at bounding box center [578, 438] width 704 height 138
click at [822, 413] on textarea at bounding box center [578, 438] width 704 height 138
click at [825, 413] on textarea at bounding box center [578, 438] width 704 height 138
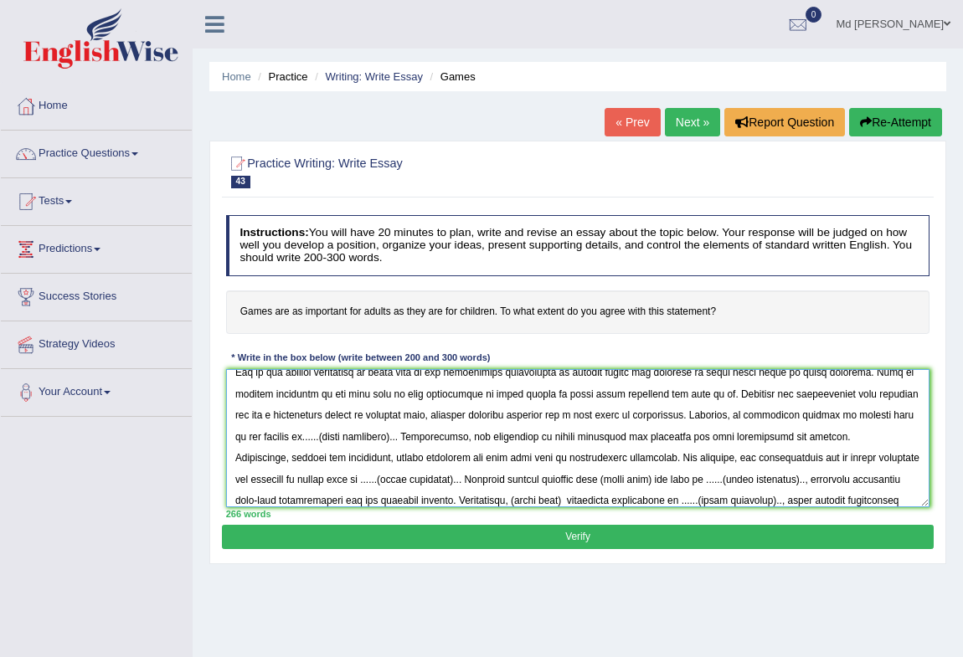
click at [380, 436] on textarea at bounding box center [578, 438] width 704 height 138
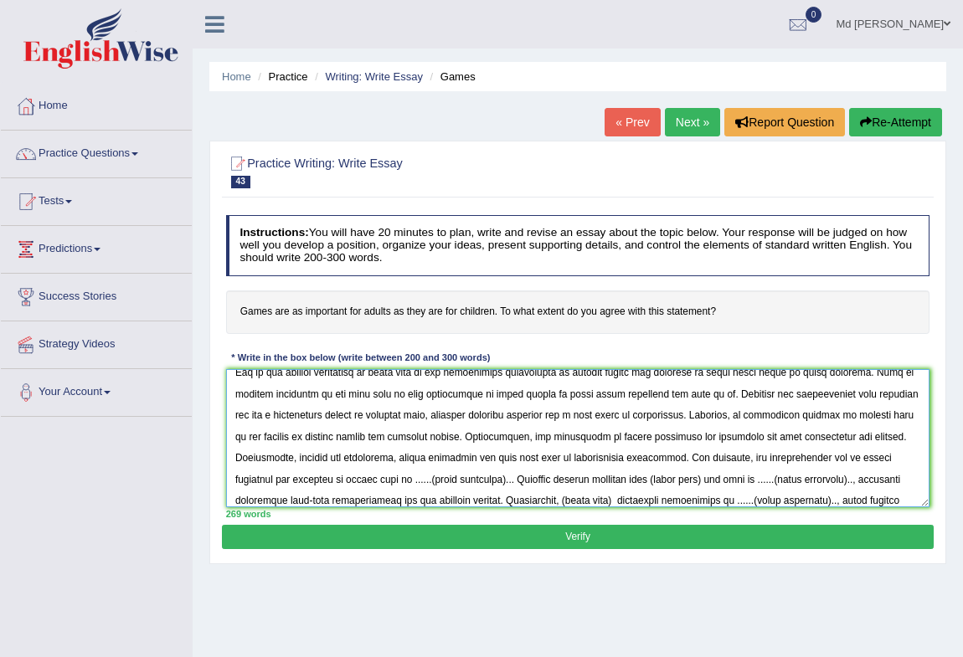
click at [516, 478] on textarea at bounding box center [578, 438] width 704 height 138
click at [469, 455] on textarea at bounding box center [578, 438] width 704 height 138
click at [452, 482] on textarea at bounding box center [578, 438] width 704 height 138
click at [398, 457] on textarea at bounding box center [578, 438] width 704 height 138
click at [400, 450] on textarea at bounding box center [578, 438] width 704 height 138
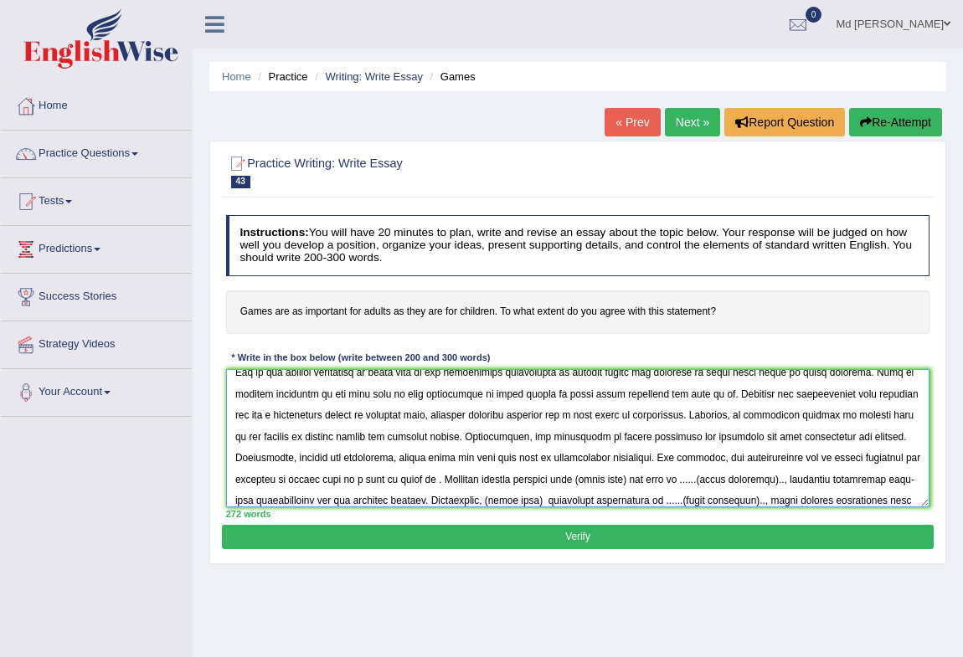
click at [449, 476] on textarea at bounding box center [578, 438] width 704 height 138
click at [702, 473] on textarea at bounding box center [578, 438] width 704 height 138
click at [831, 477] on textarea at bounding box center [578, 438] width 704 height 138
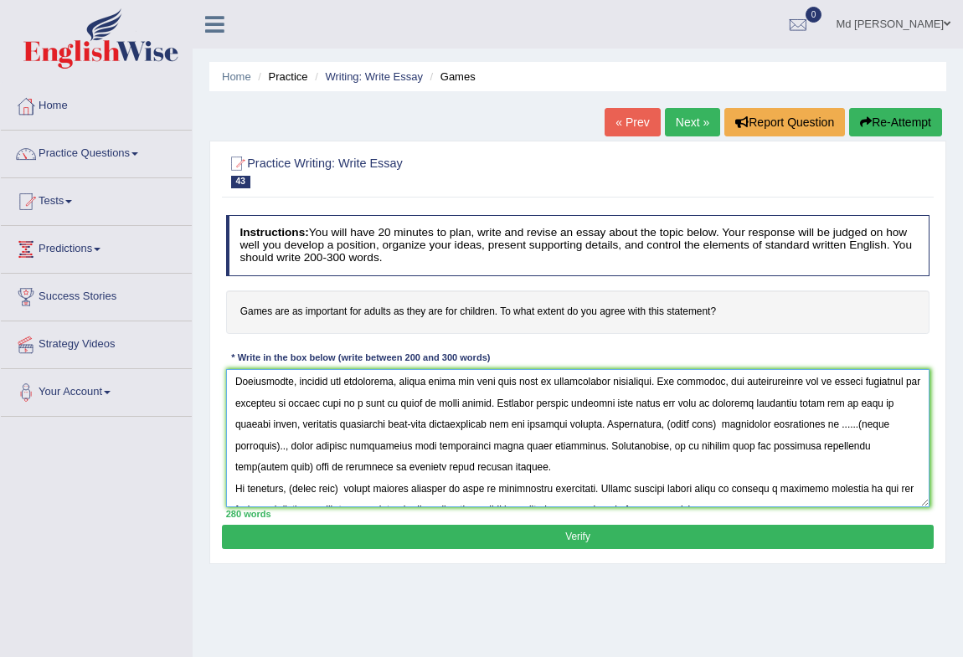
click at [724, 423] on textarea at bounding box center [578, 438] width 704 height 138
click at [290, 444] on textarea at bounding box center [578, 438] width 704 height 138
click at [839, 419] on textarea at bounding box center [578, 438] width 704 height 138
click at [246, 443] on textarea at bounding box center [578, 438] width 704 height 138
click at [359, 462] on textarea at bounding box center [578, 438] width 704 height 138
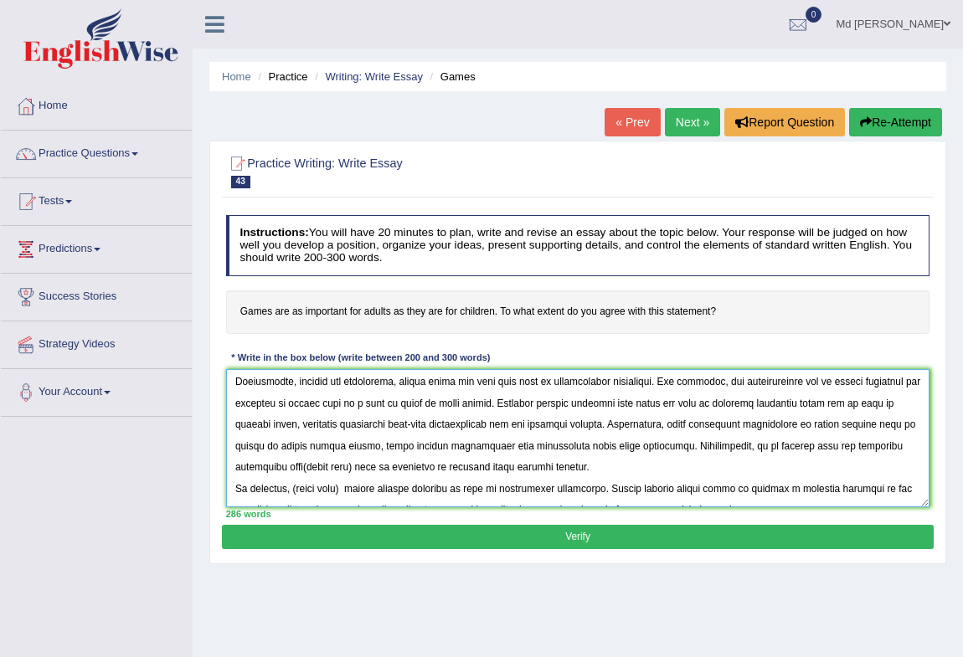
click at [359, 464] on textarea at bounding box center [578, 438] width 704 height 138
click at [357, 464] on textarea at bounding box center [578, 438] width 704 height 138
click at [352, 486] on textarea at bounding box center [578, 438] width 704 height 138
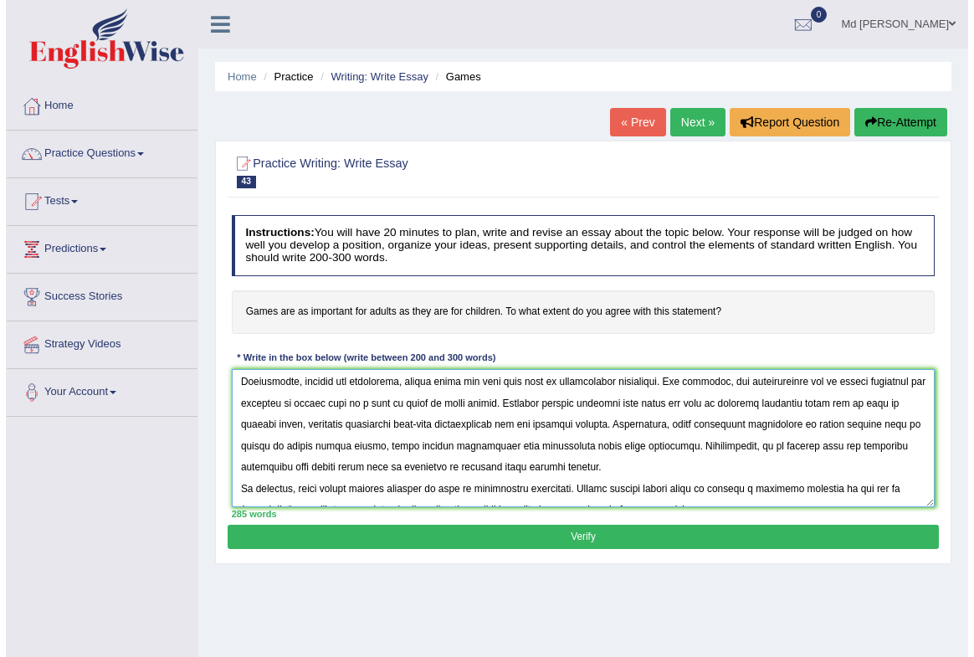
scroll to position [200, 0]
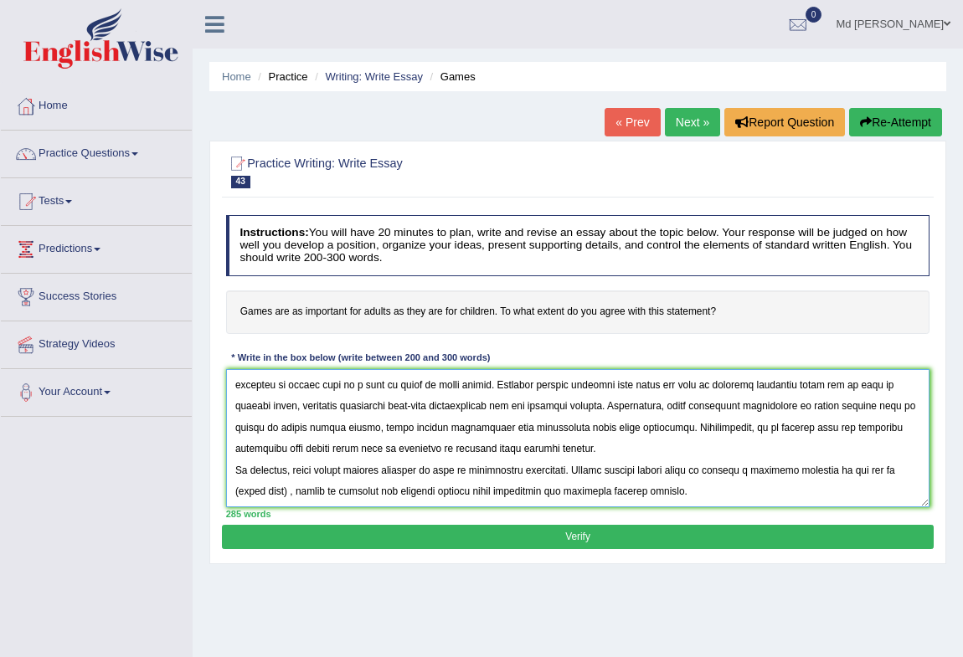
click at [287, 490] on textarea at bounding box center [578, 438] width 704 height 138
type textarea "The increasing influence of importance of games for adults and children on our …"
click at [631, 528] on button "Verify" at bounding box center [577, 537] width 711 height 24
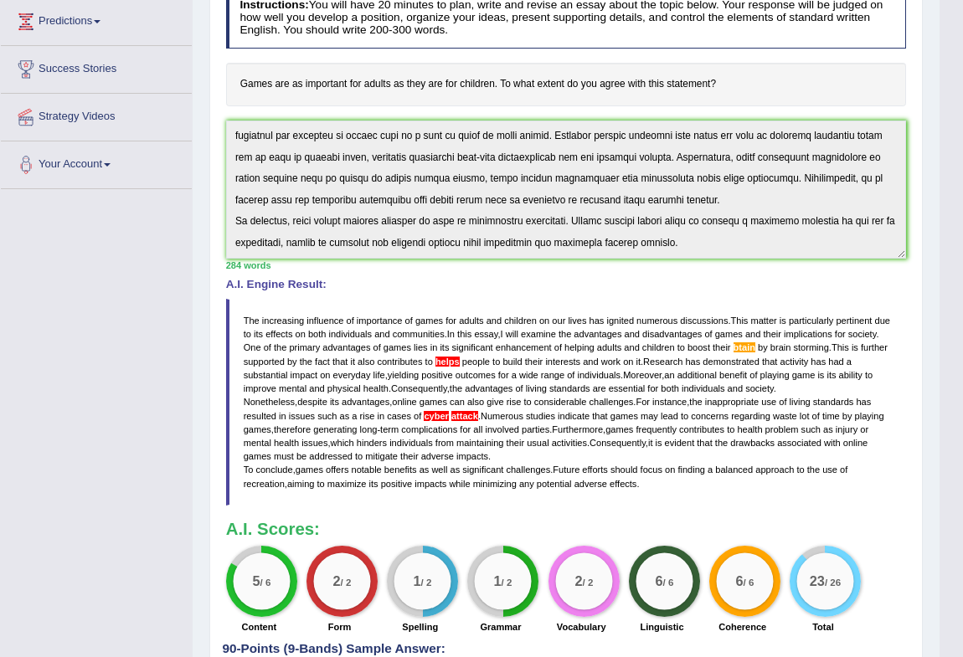
scroll to position [304, 0]
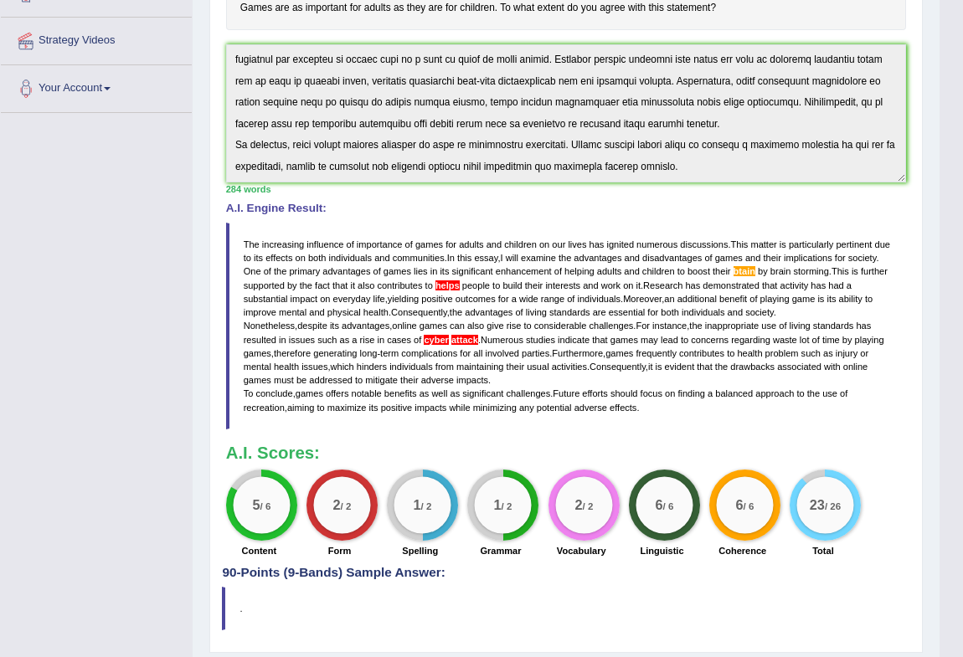
click at [448, 290] on span "helps" at bounding box center [447, 285] width 24 height 10
click at [449, 345] on span at bounding box center [450, 340] width 3 height 10
drag, startPoint x: 457, startPoint y: 348, endPoint x: 469, endPoint y: 347, distance: 11.7
click at [460, 345] on span "attack" at bounding box center [464, 340] width 27 height 10
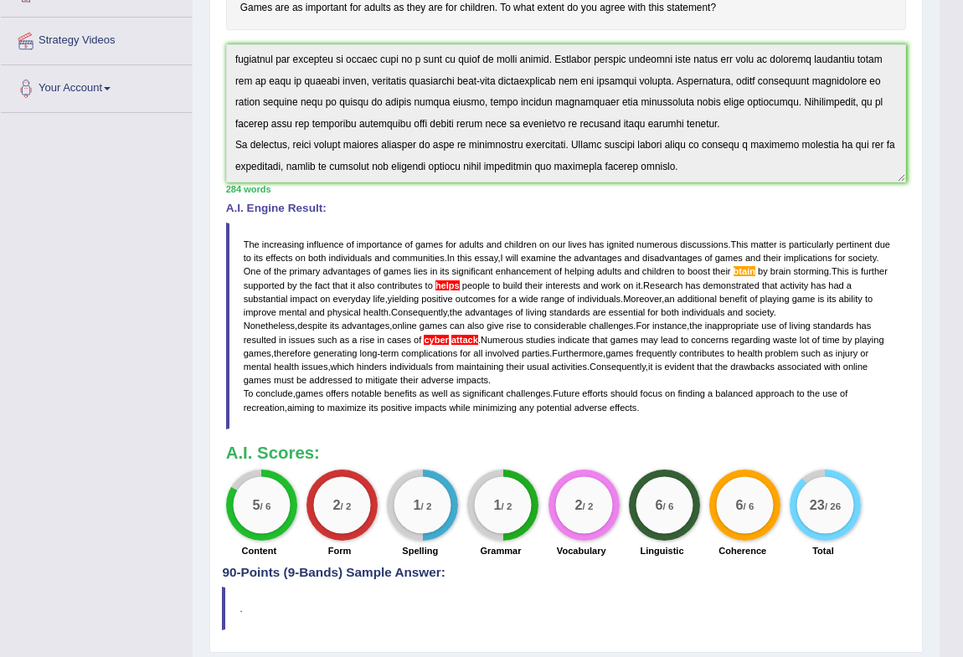
click at [472, 345] on span "attack" at bounding box center [464, 340] width 27 height 10
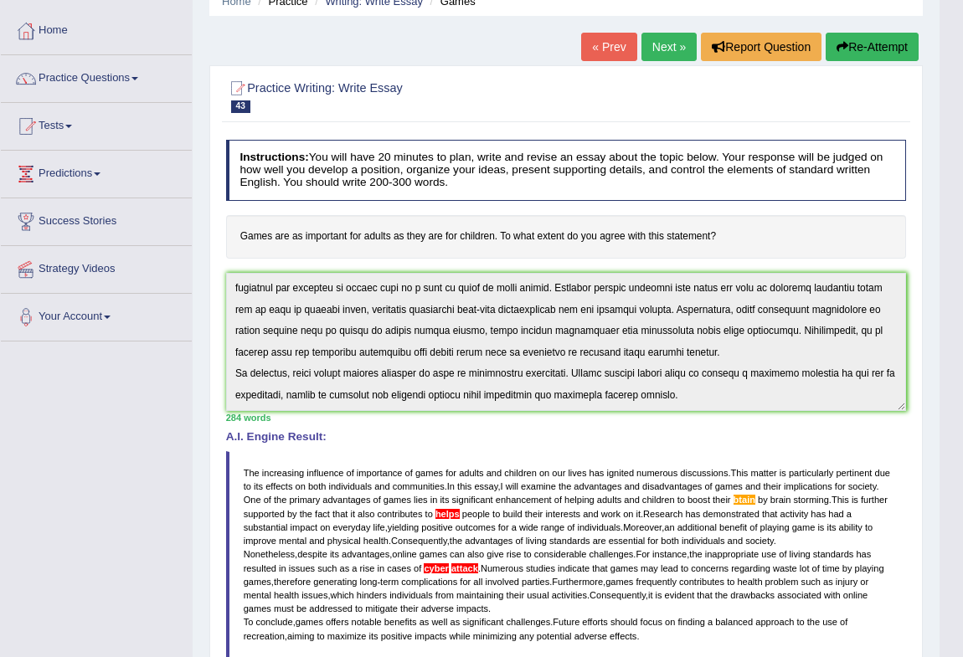
scroll to position [136, 0]
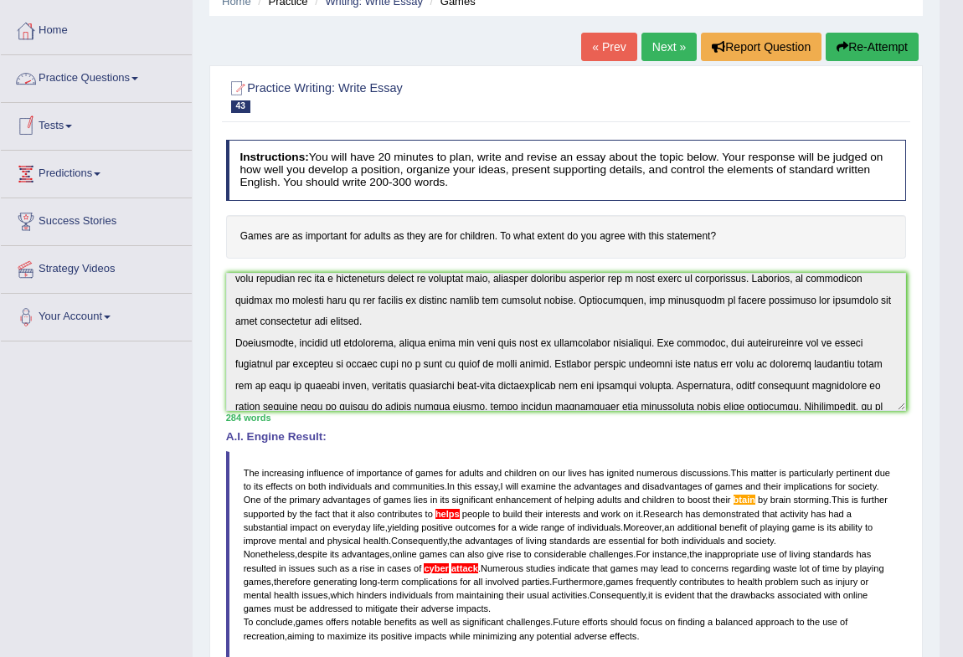
click at [69, 126] on link "Tests" at bounding box center [96, 124] width 191 height 42
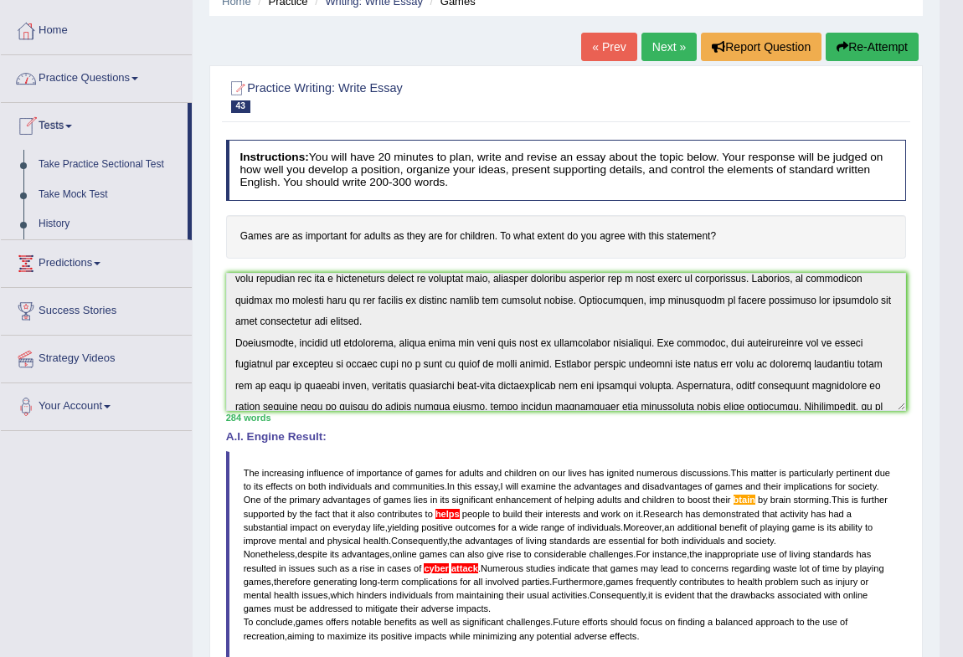
click at [75, 121] on link "Tests" at bounding box center [94, 124] width 187 height 42
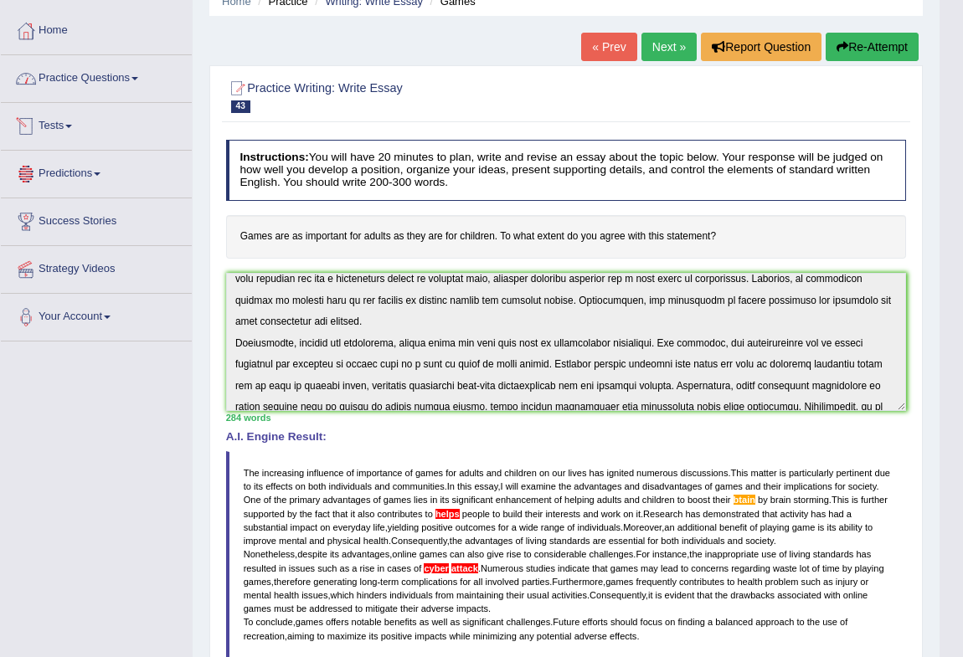
click at [91, 80] on link "Practice Questions" at bounding box center [96, 76] width 191 height 42
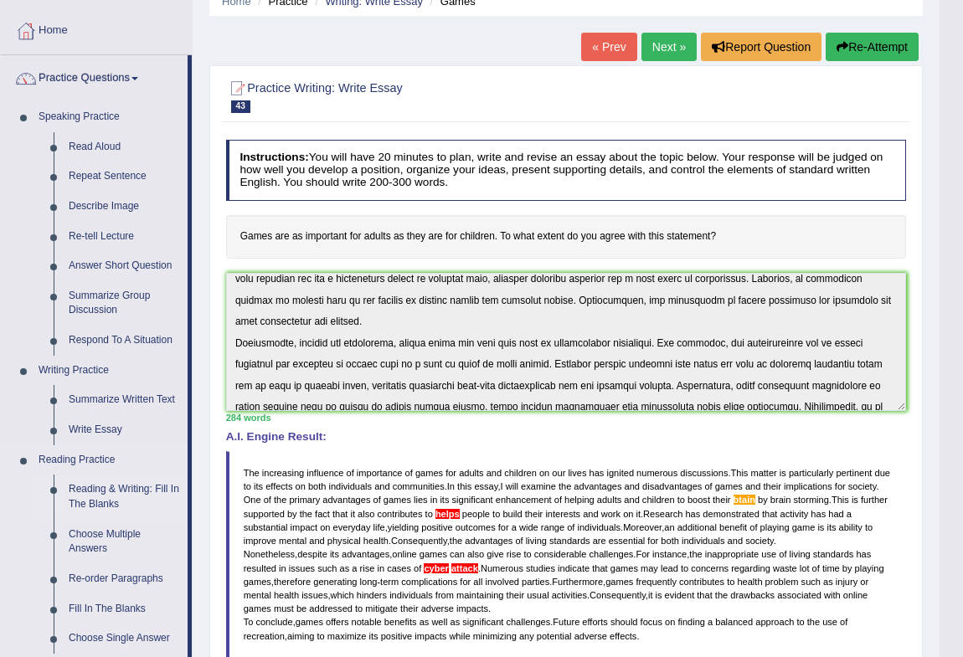
scroll to position [304, 0]
